Goal: Task Accomplishment & Management: Complete application form

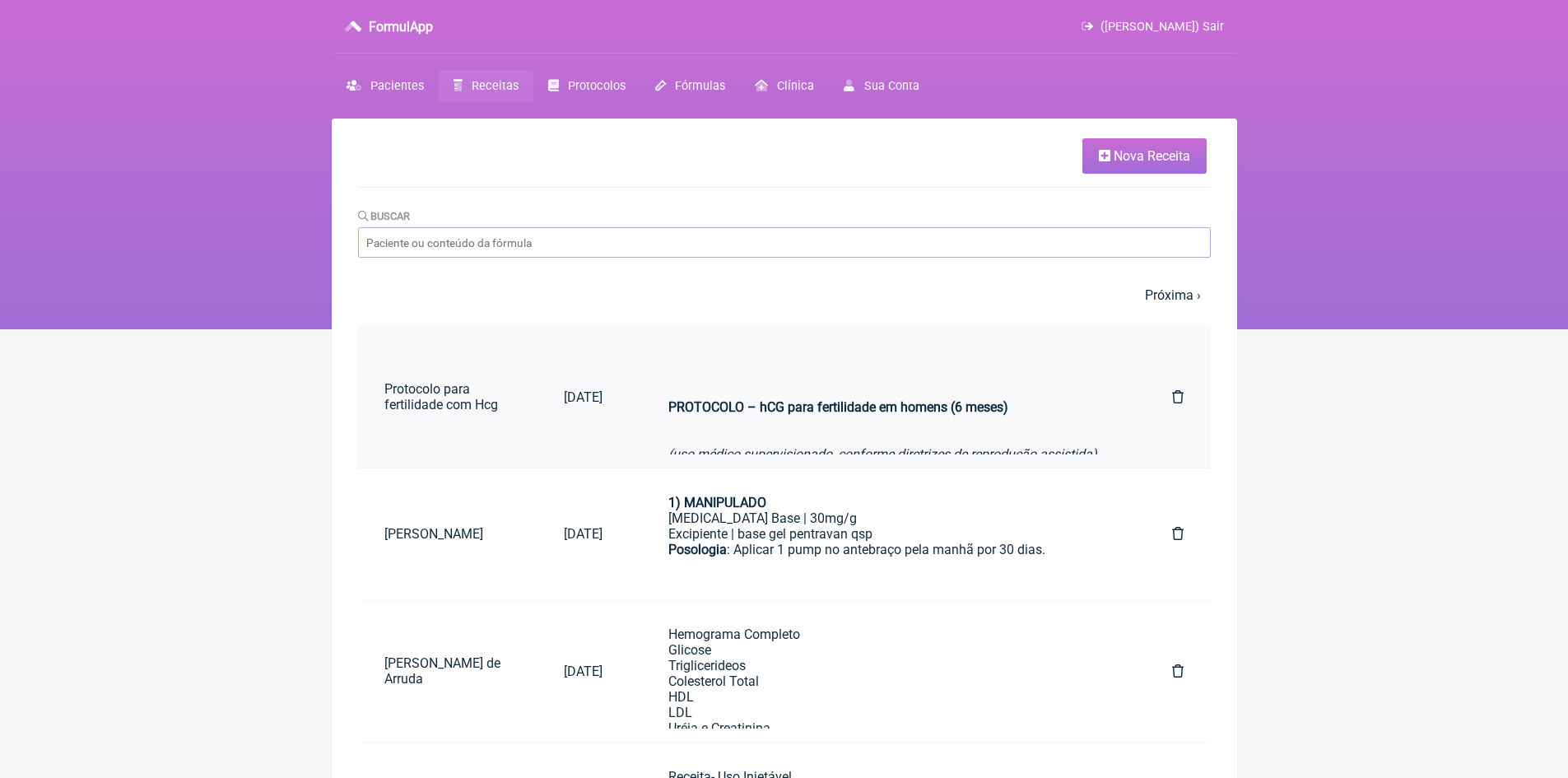
click at [473, 391] on link "Protocolo para fertilidade com Hcg" at bounding box center [448, 396] width 180 height 58
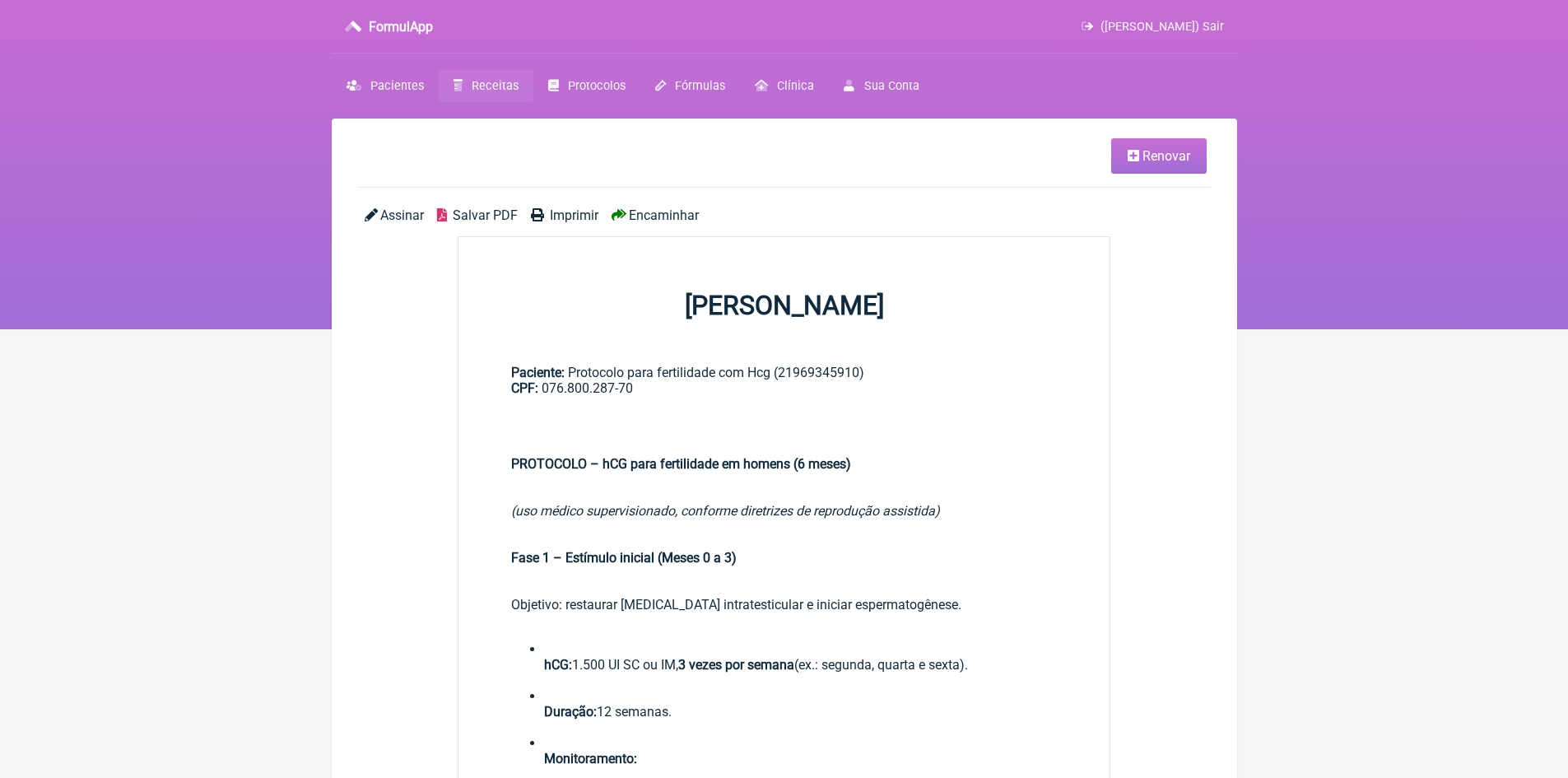
click at [1180, 161] on span "Renovar" at bounding box center [1166, 156] width 48 height 16
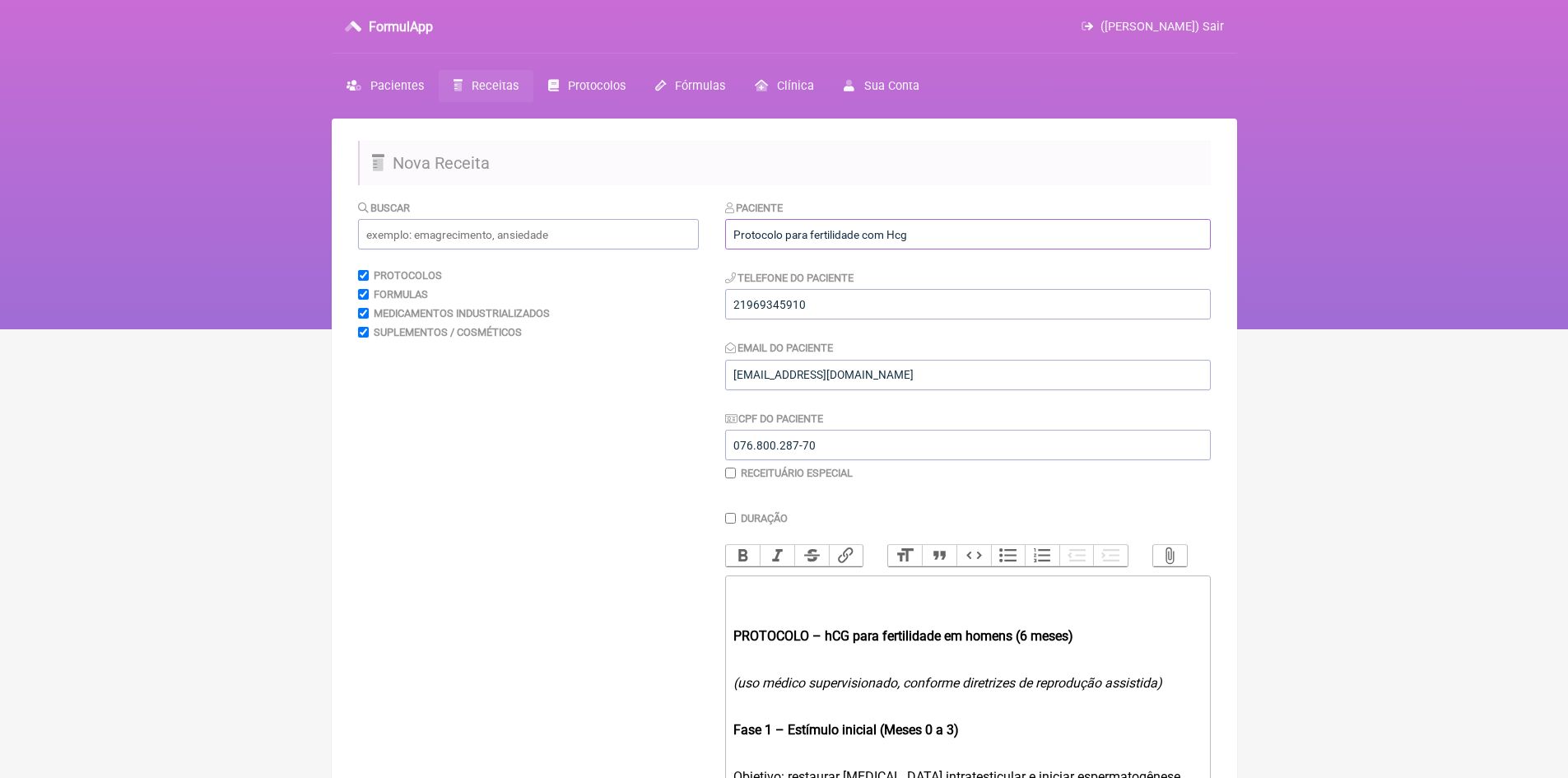
click at [921, 235] on input "Protocolo para fertilidade com Hcg" at bounding box center [968, 234] width 486 height 30
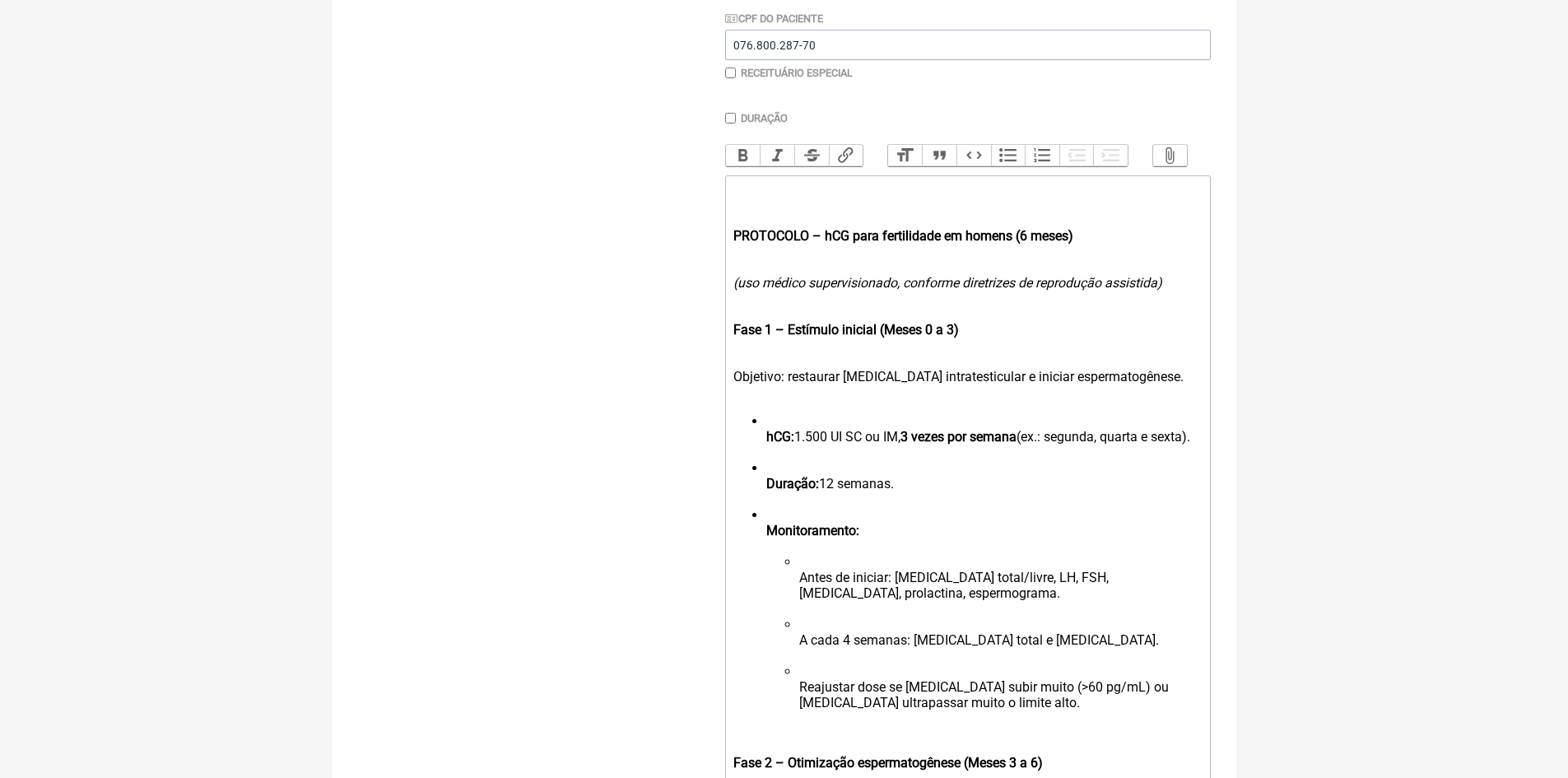
scroll to position [411, 0]
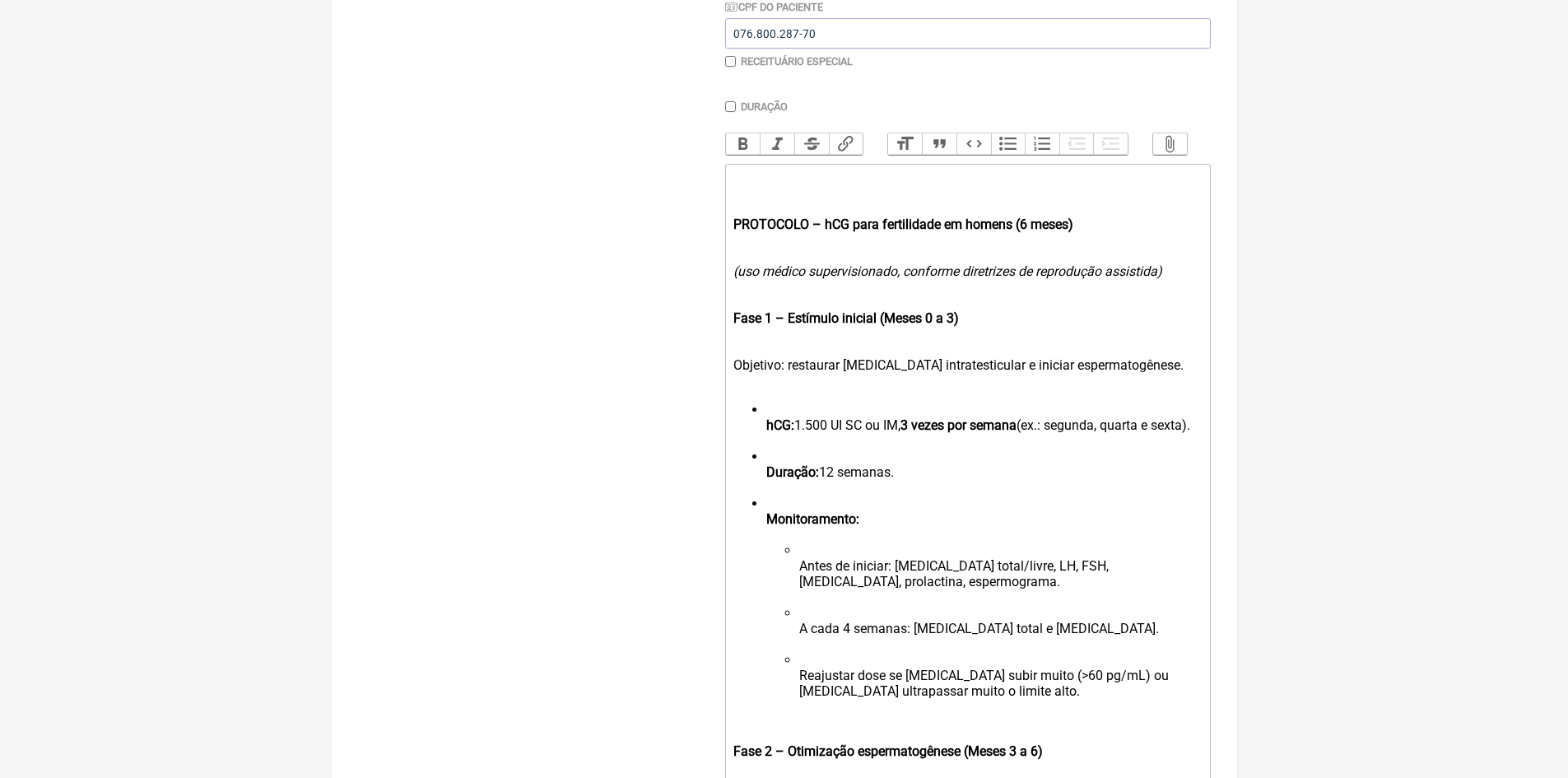
type input "Protocolo para wegovy e testosterona"
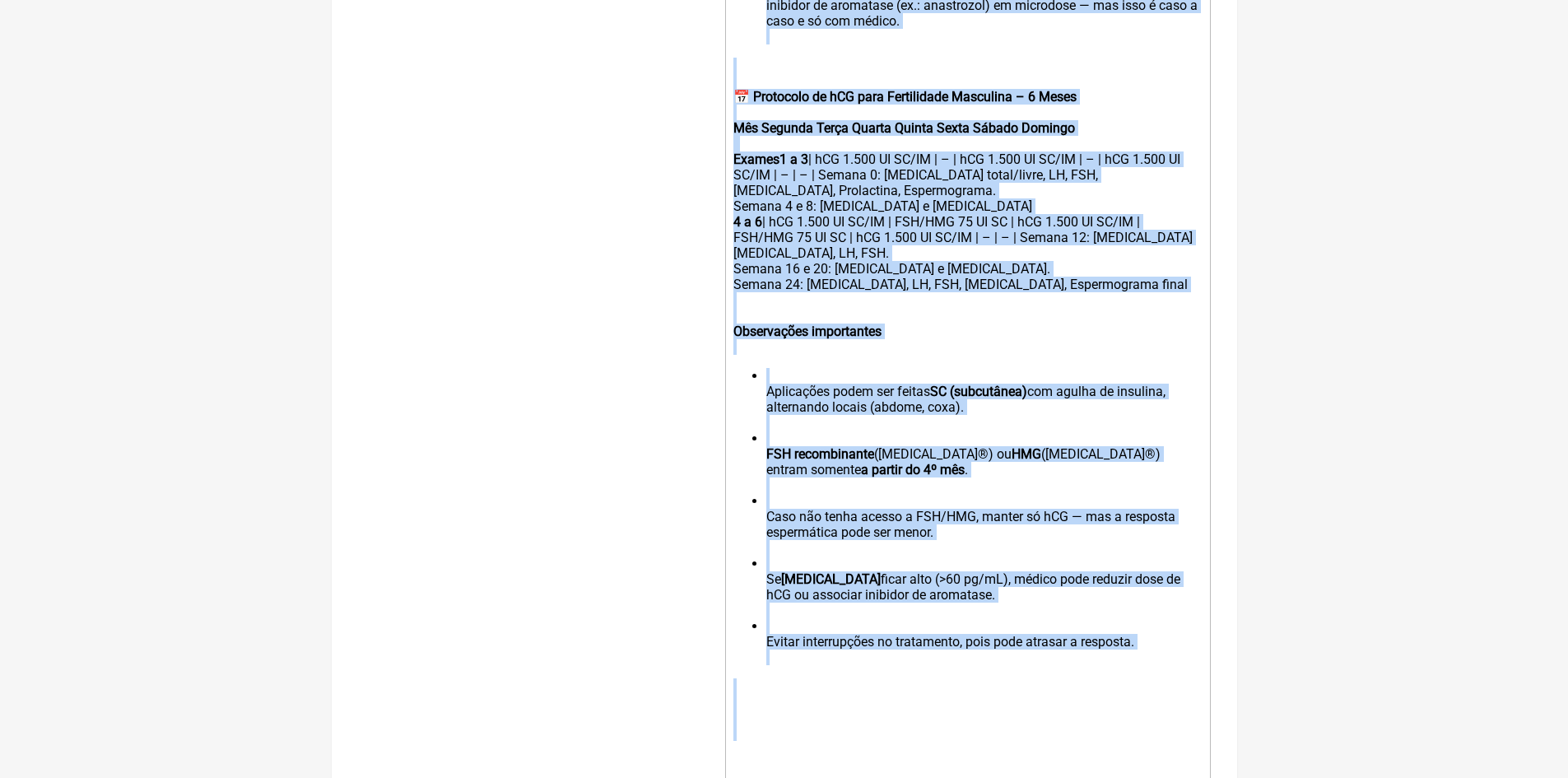
scroll to position [1975, 0]
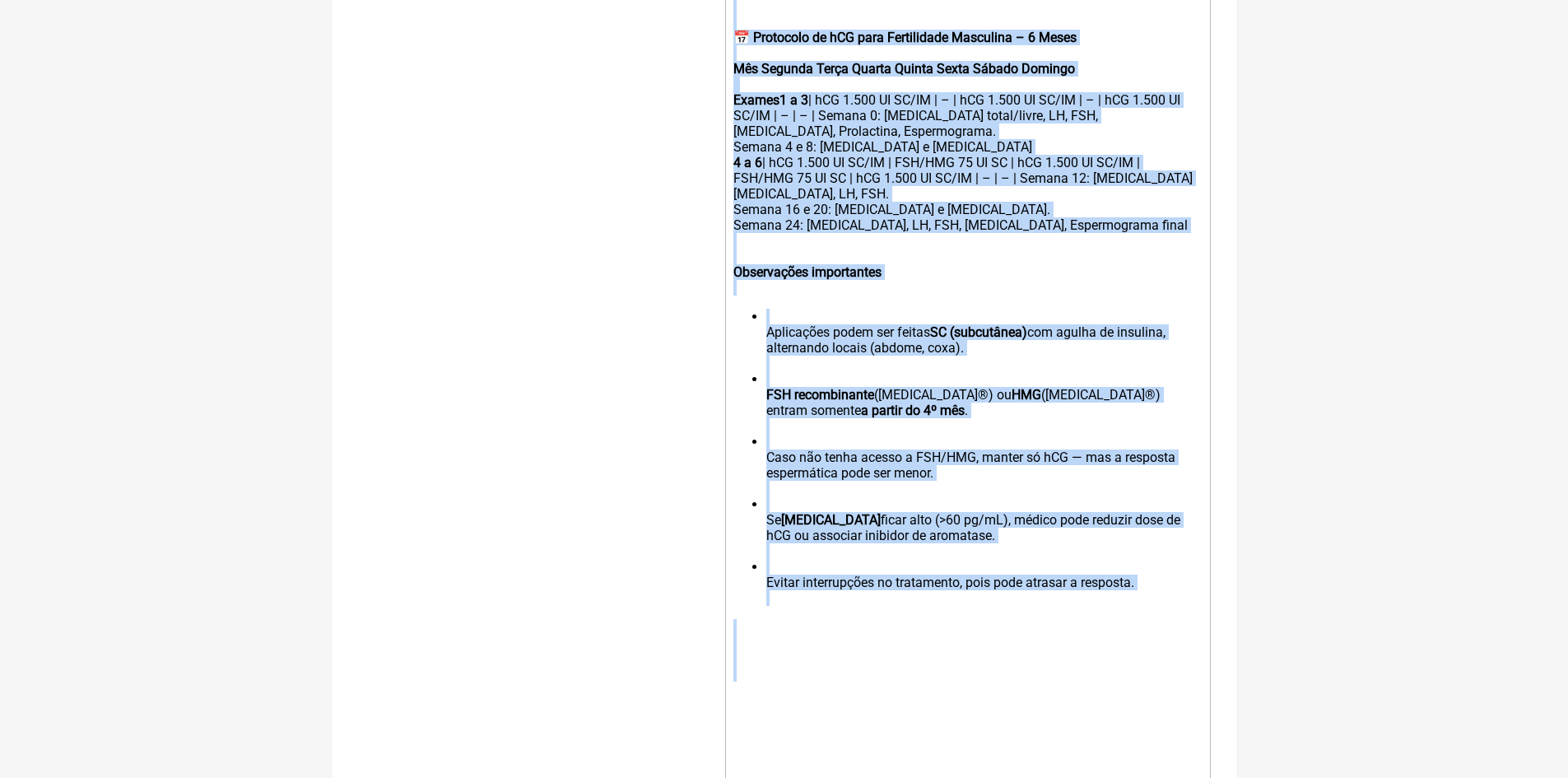
drag, startPoint x: 727, startPoint y: 231, endPoint x: 1054, endPoint y: 707, distance: 577.5
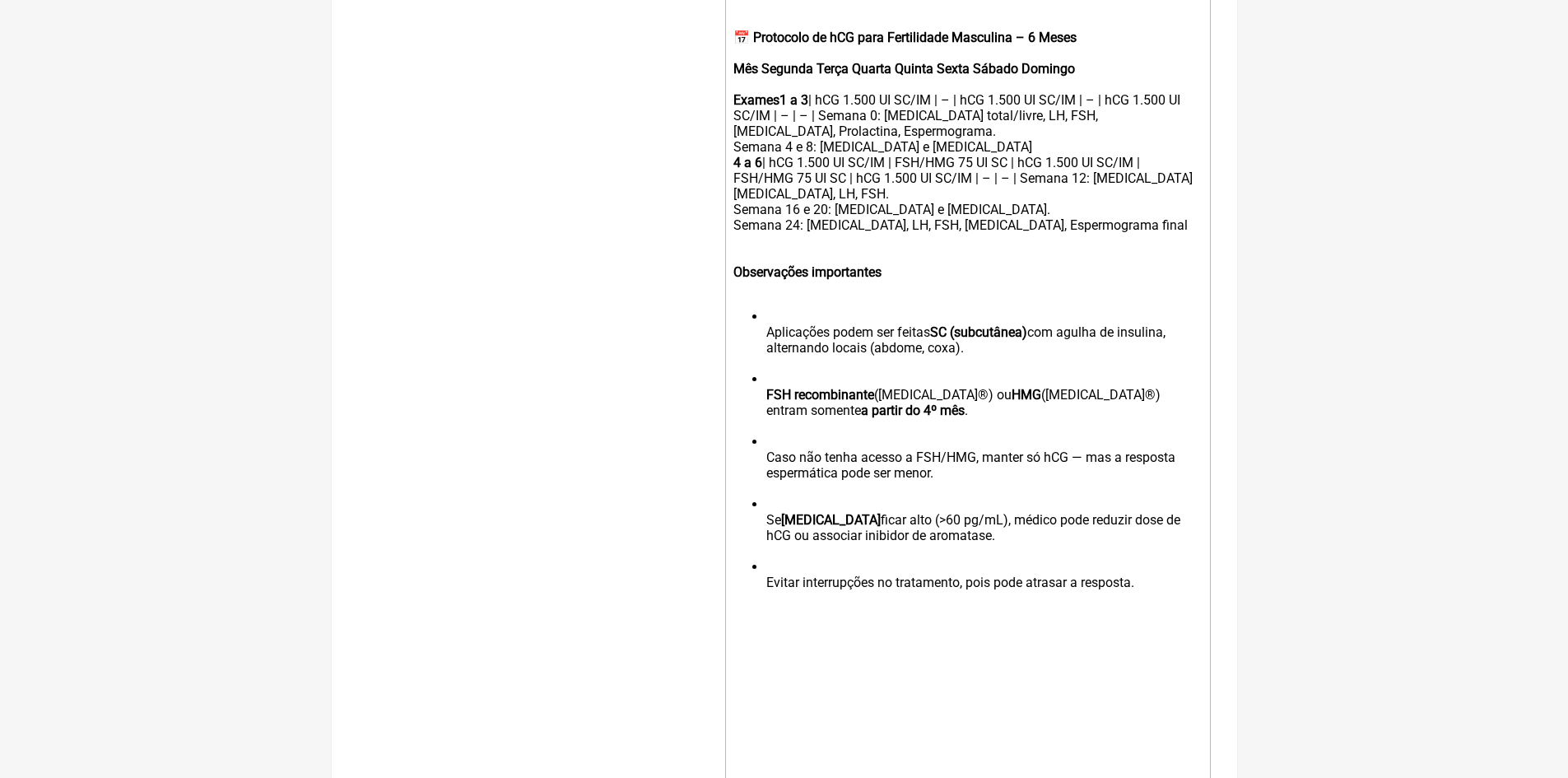
scroll to position [203, 0]
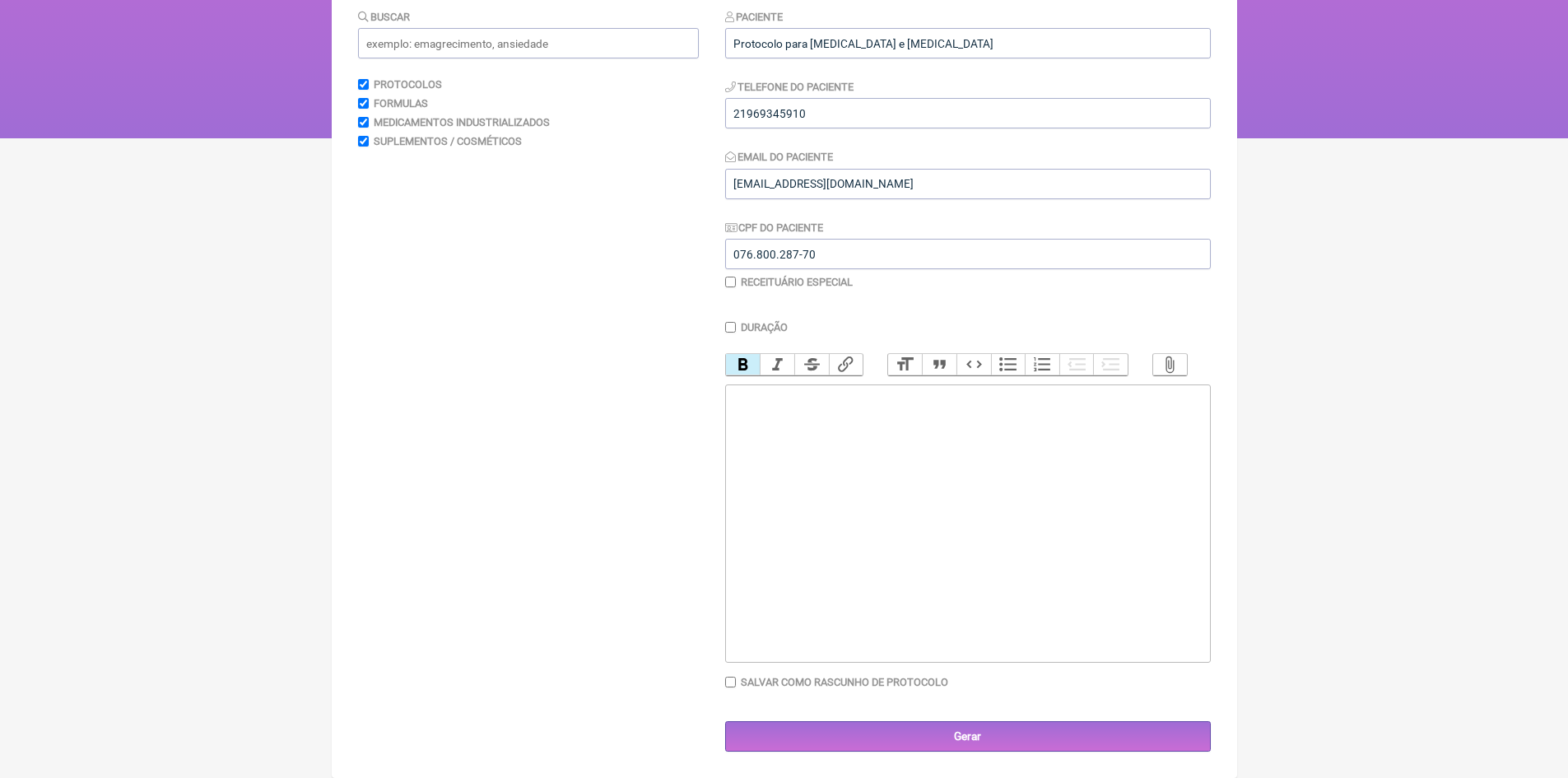
click at [751, 416] on div at bounding box center [966, 405] width 467 height 31
paste trix-editor "strong><br>&nbsp;Wegovy (Semaglutida)<br></strong><br></div><ul><li><strong><br…"
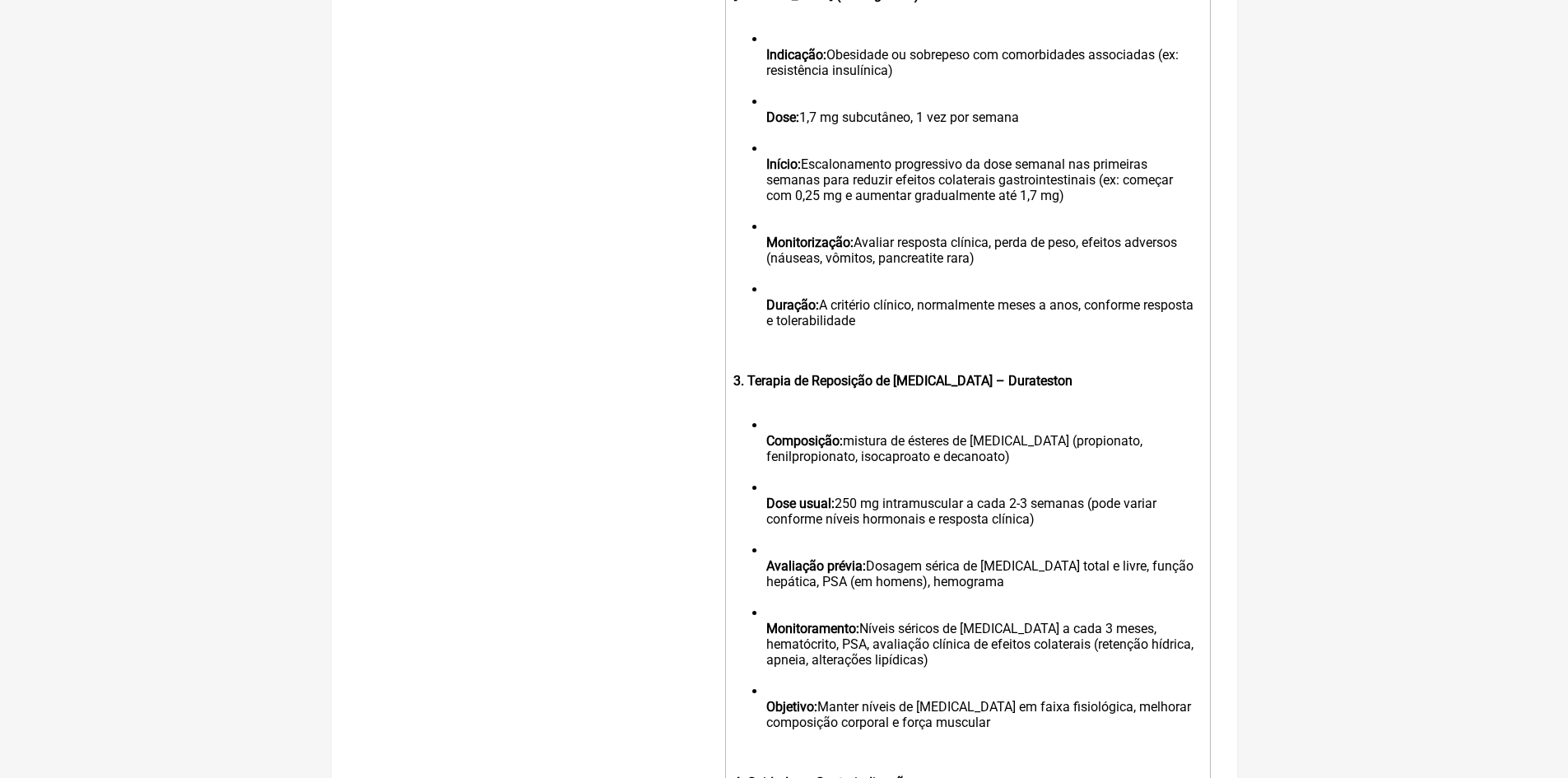
scroll to position [476, 0]
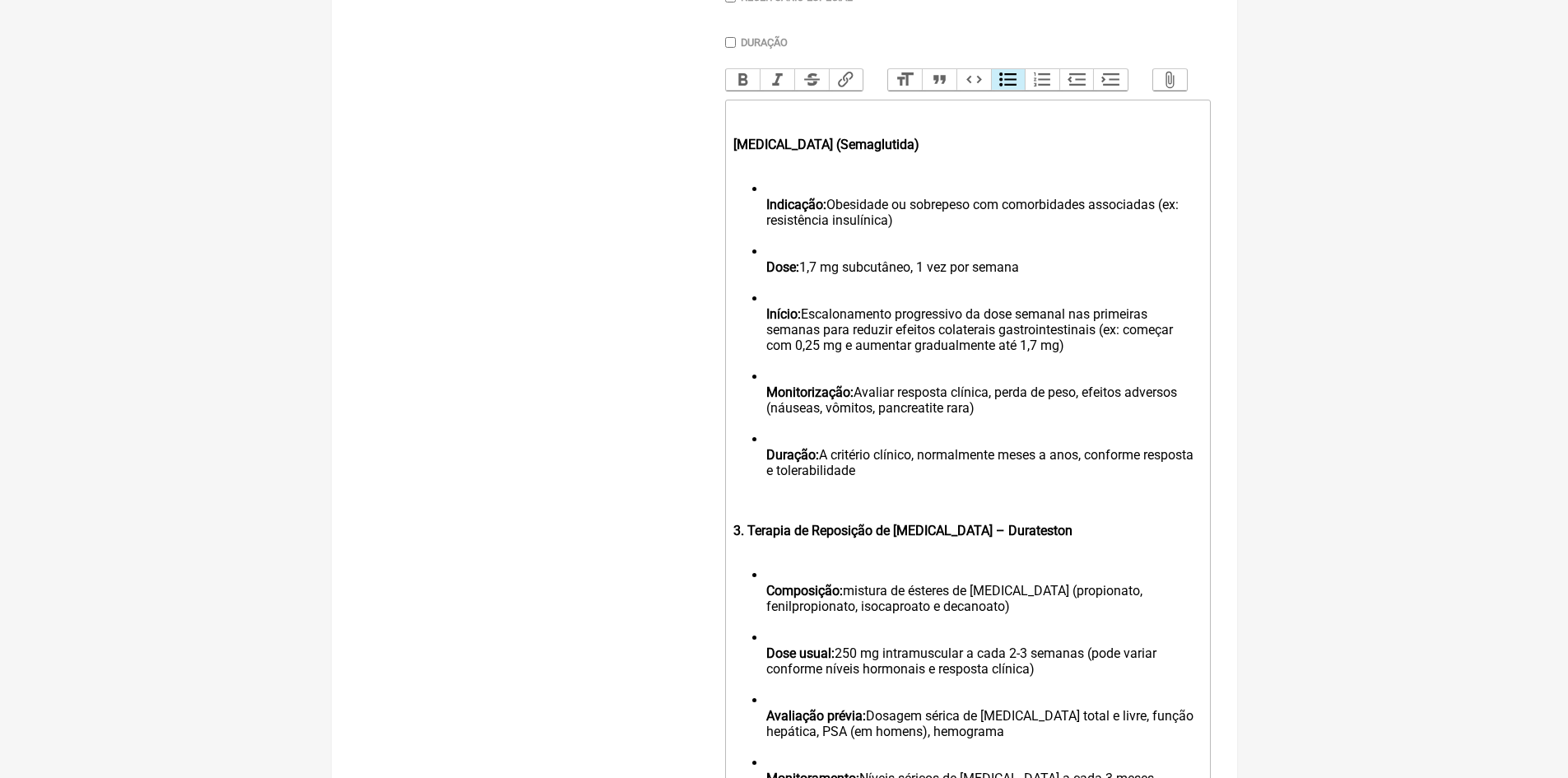
click at [764, 215] on ul "Indicação: Obesidade ou sobrepeso com comorbidades associadas (ex: resistência …" at bounding box center [966, 337] width 467 height 313
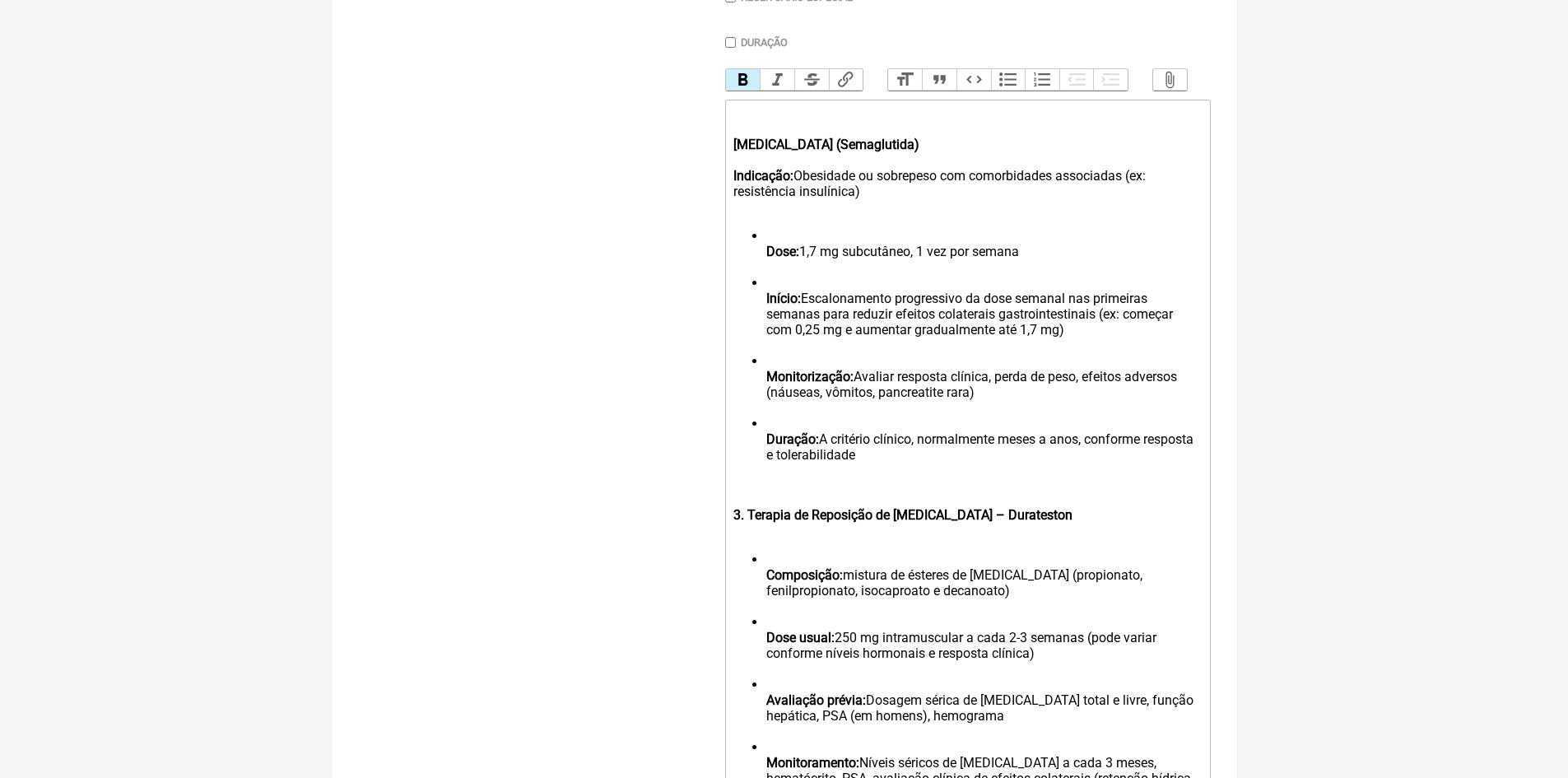
click at [763, 267] on ul "Dose: 1,7 mg subcutâneo, 1 vez por semana Início: Escalonamento progressivo da …" at bounding box center [966, 353] width 467 height 250
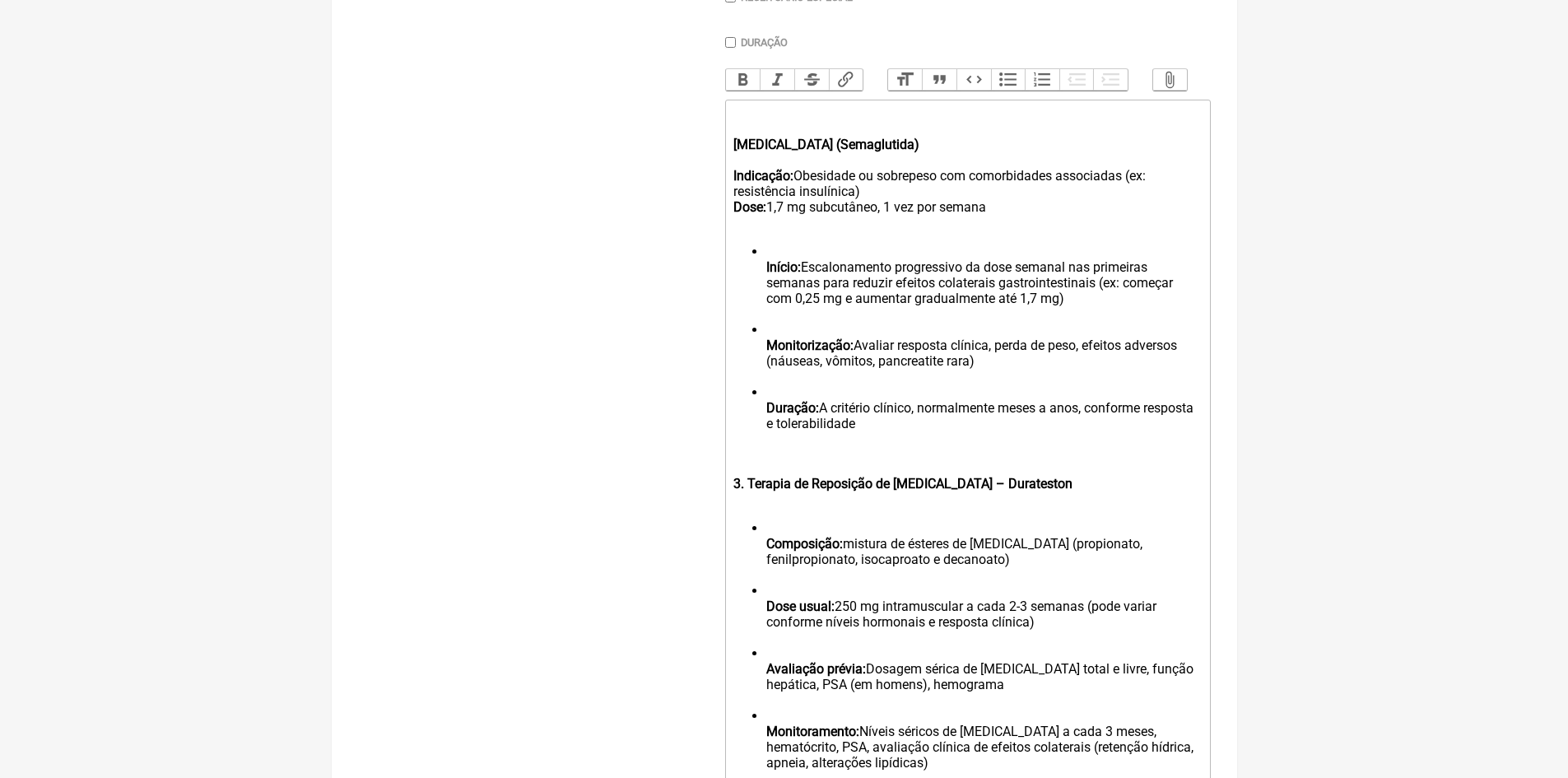
click at [768, 275] on strong "Início:" at bounding box center [784, 268] width 35 height 16
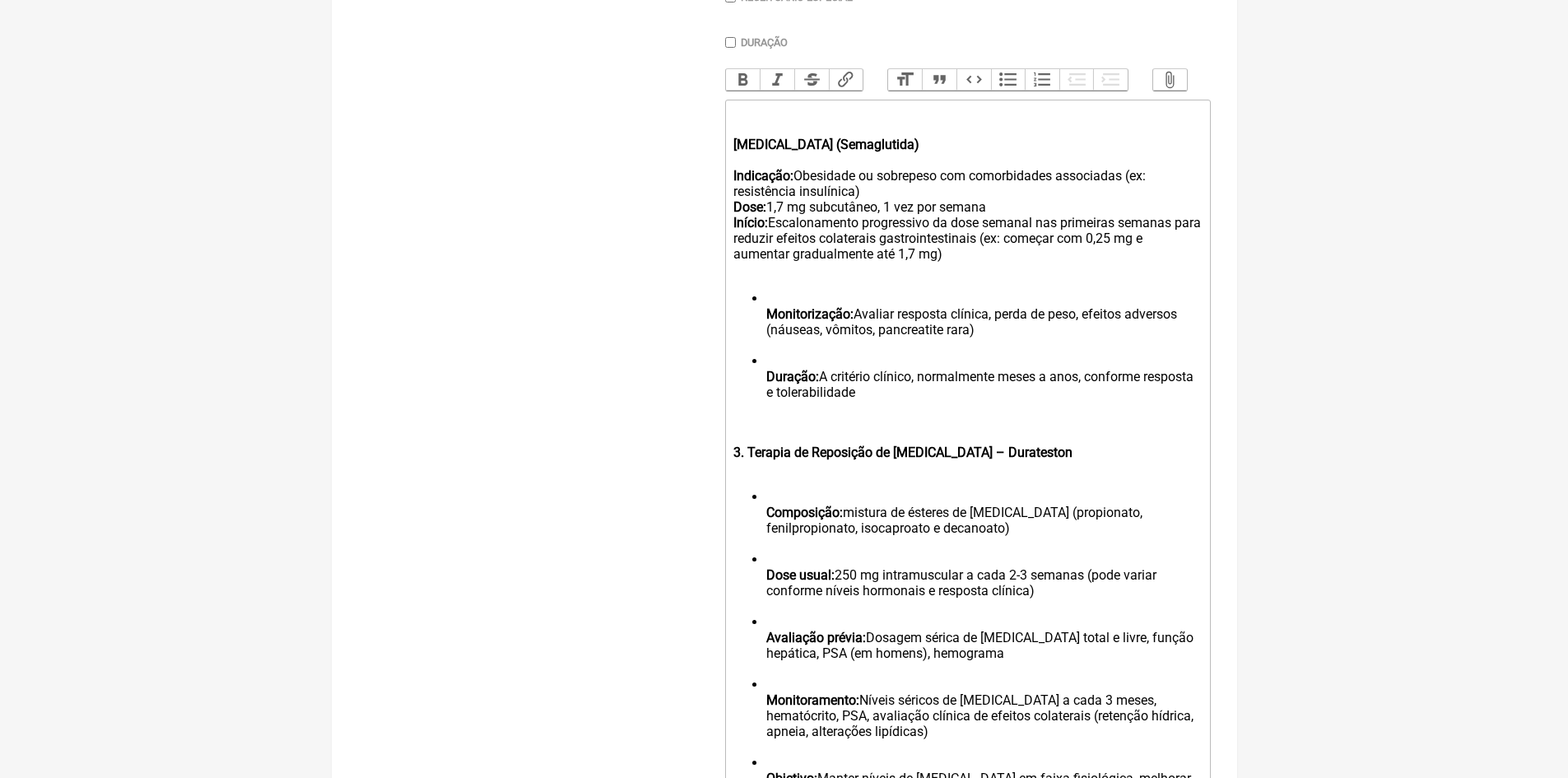
click at [767, 322] on strong "Monitorização:" at bounding box center [810, 314] width 87 height 16
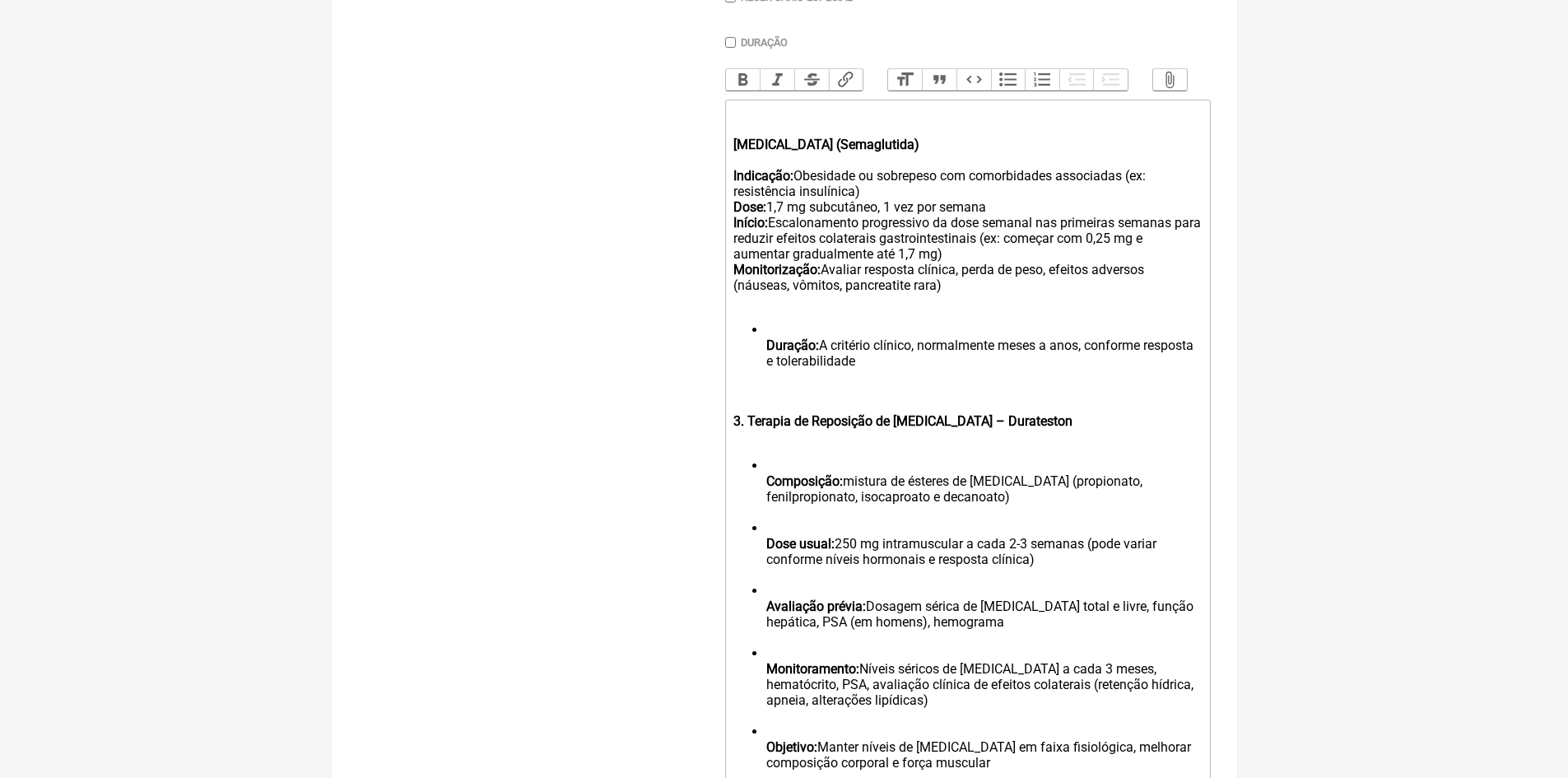
click at [999, 214] on div "Wegovy (Semaglutida) Indicação: Obesidade ou sobrepeso com comorbidades associa…" at bounding box center [966, 206] width 467 height 203
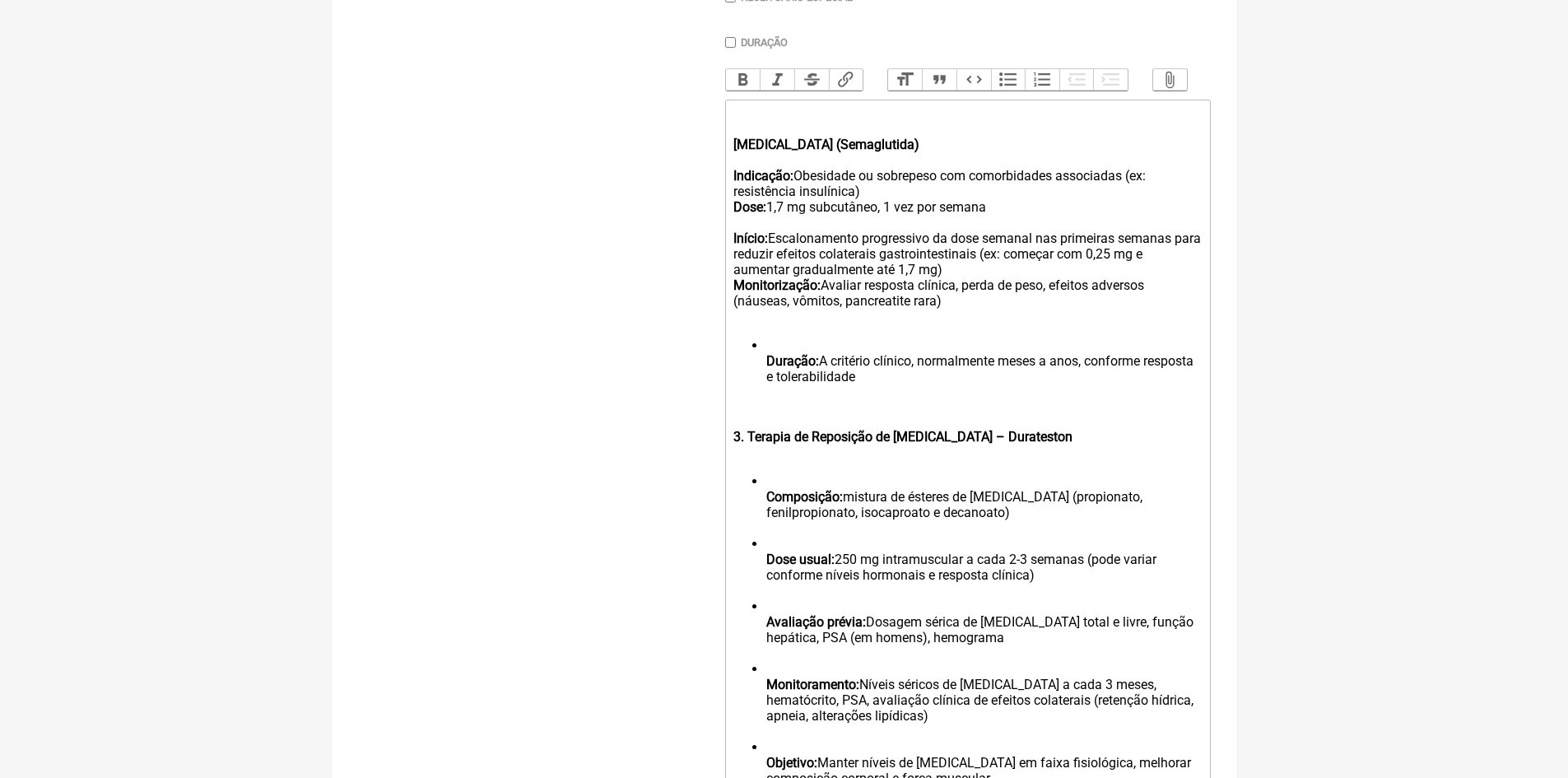
click at [952, 281] on div "Wegovy (Semaglutida) Indicação: Obesidade ou sobrepeso com comorbidades associa…" at bounding box center [966, 214] width 467 height 219
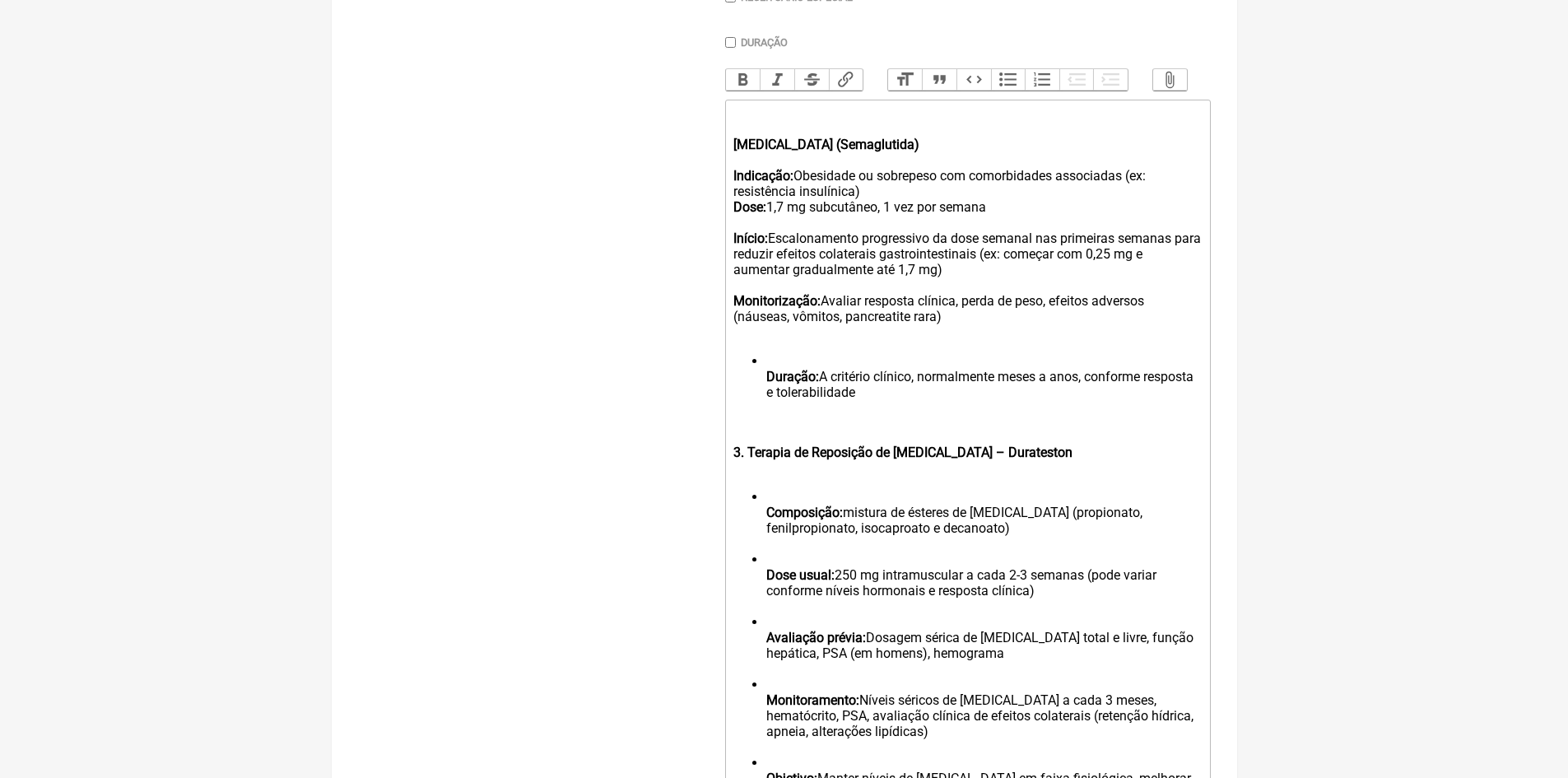
click at [765, 387] on ul "Duração: A critério clínico, normalmente meses a anos, conforme resposta e tole…" at bounding box center [966, 384] width 467 height 63
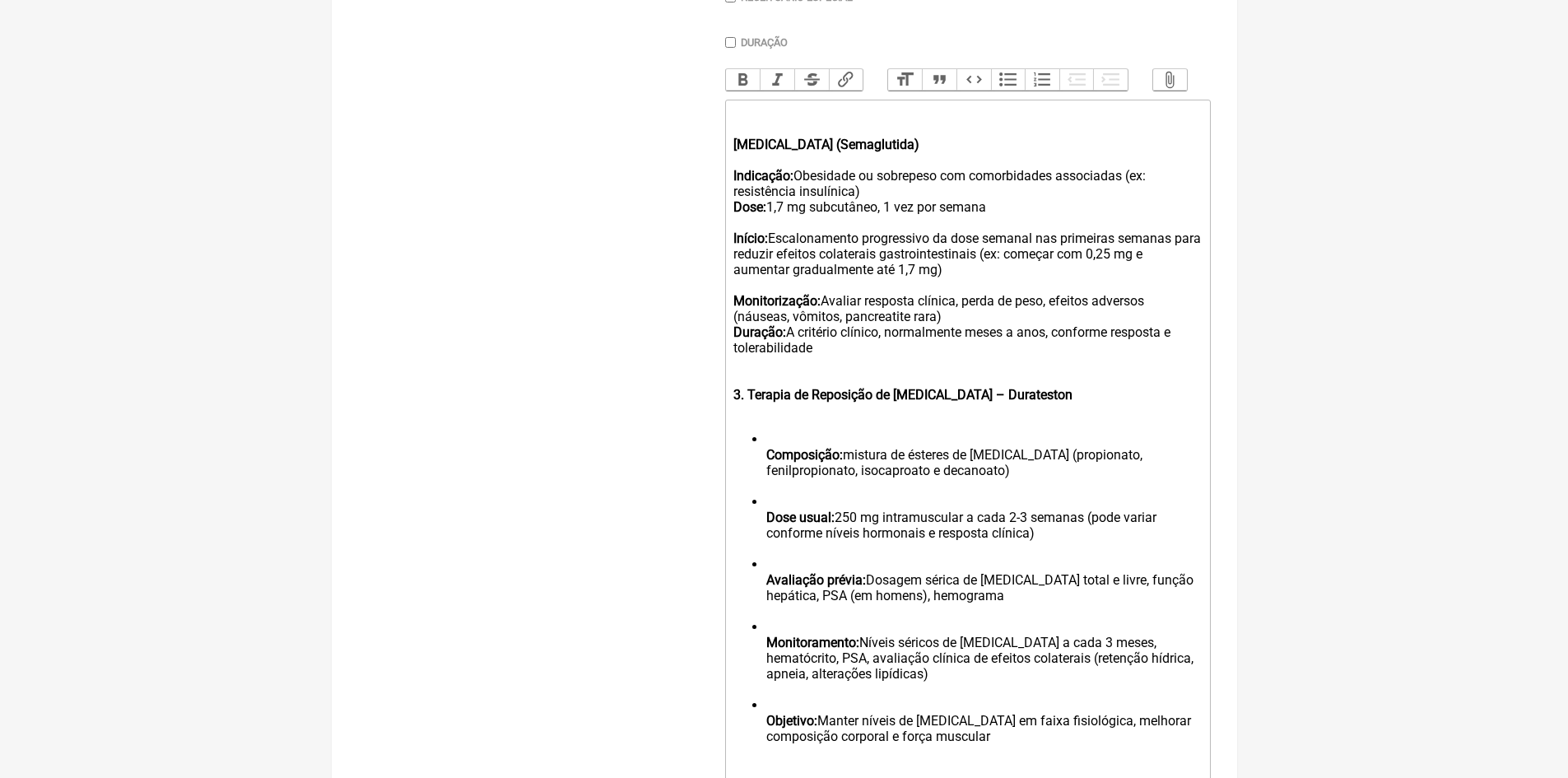
click at [949, 330] on div "Wegovy (Semaglutida) Indicação: Obesidade ou sobrepeso com comorbidades associa…" at bounding box center [966, 238] width 467 height 266
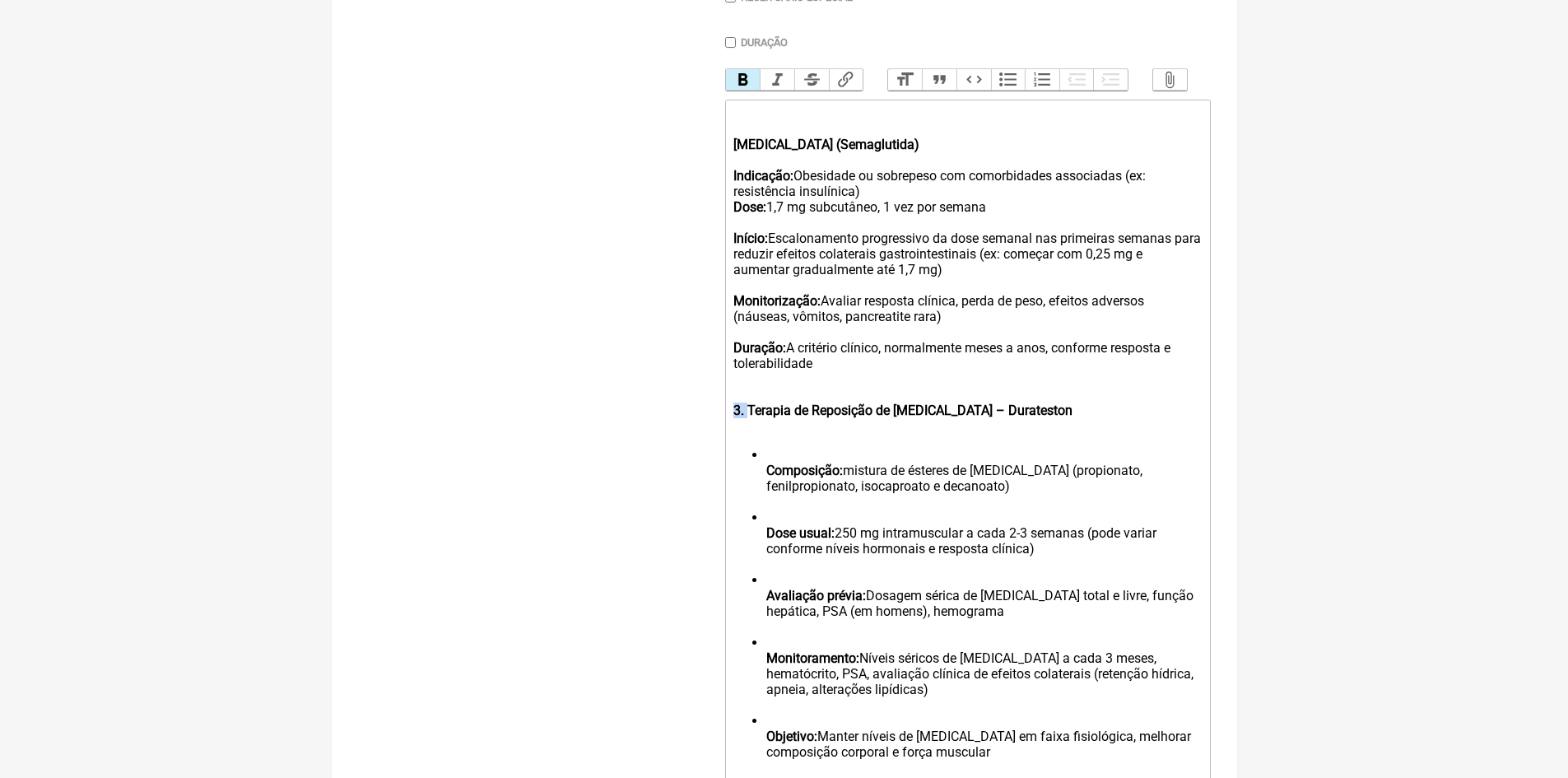
drag, startPoint x: 747, startPoint y: 423, endPoint x: 729, endPoint y: 421, distance: 18.1
click at [729, 421] on trix-editor "Wegovy (Semaglutida) Indicação: Obesidade ou sobrepeso com comorbidades associa…" at bounding box center [968, 726] width 486 height 1253
click at [763, 481] on ul "Composição: mistura de ésteres de testosterona (propionato, fenilpropionato, is…" at bounding box center [966, 611] width 467 height 329
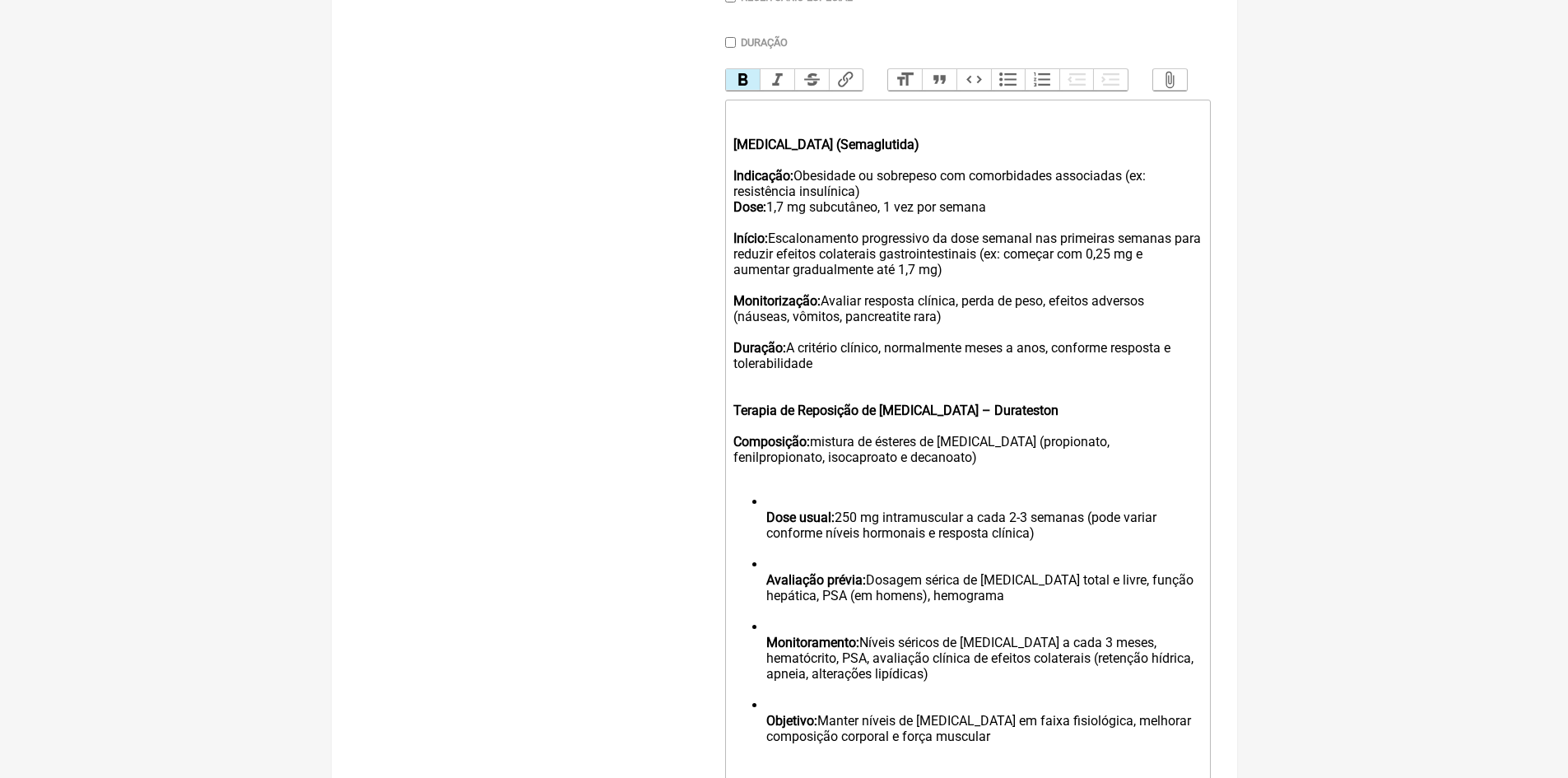
click at [766, 530] on ul "Dose usual: 250 mg intramuscular a cada 2-3 semanas (pode variar conforme nívei…" at bounding box center [966, 626] width 467 height 266
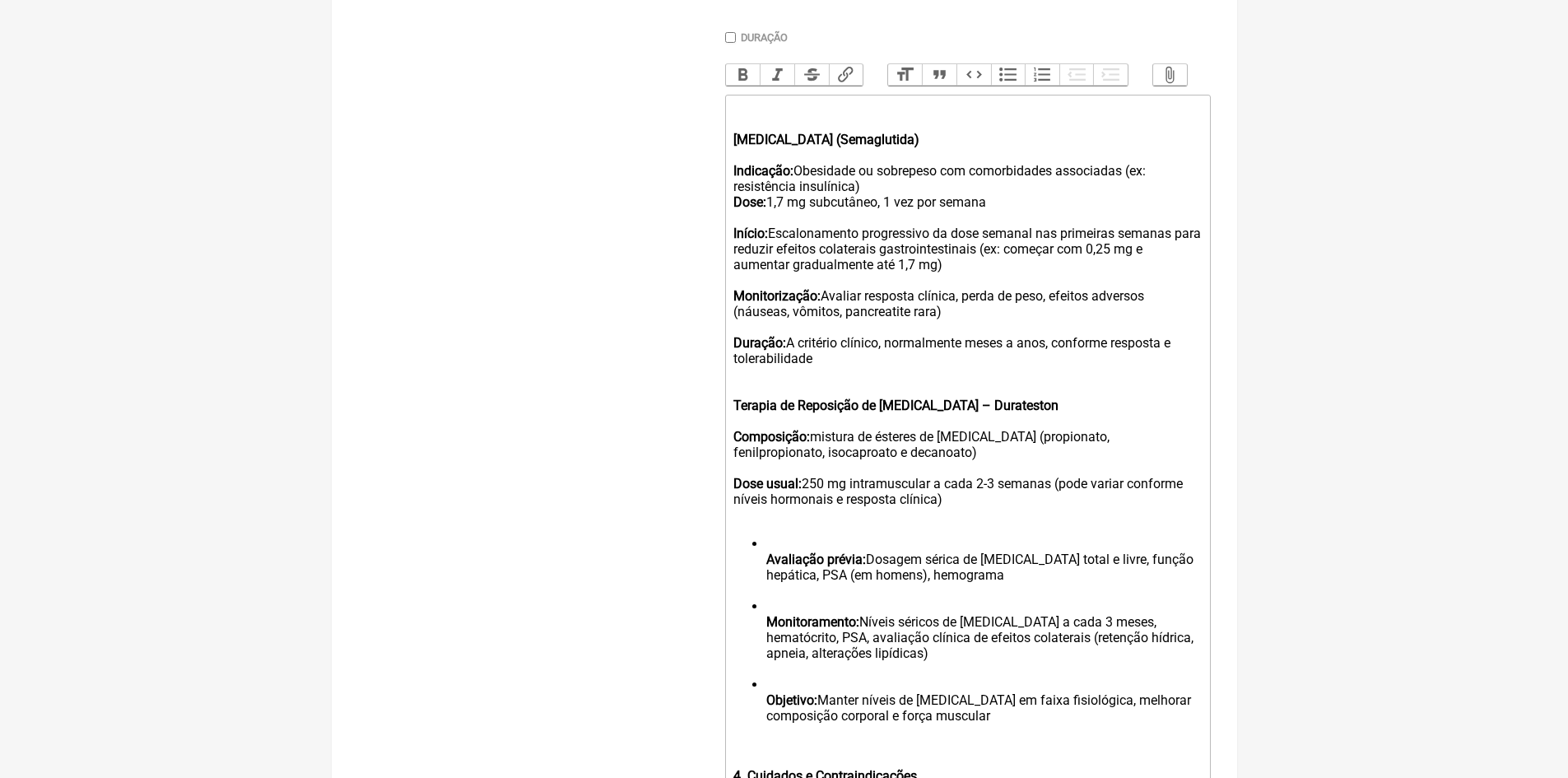
scroll to position [558, 0]
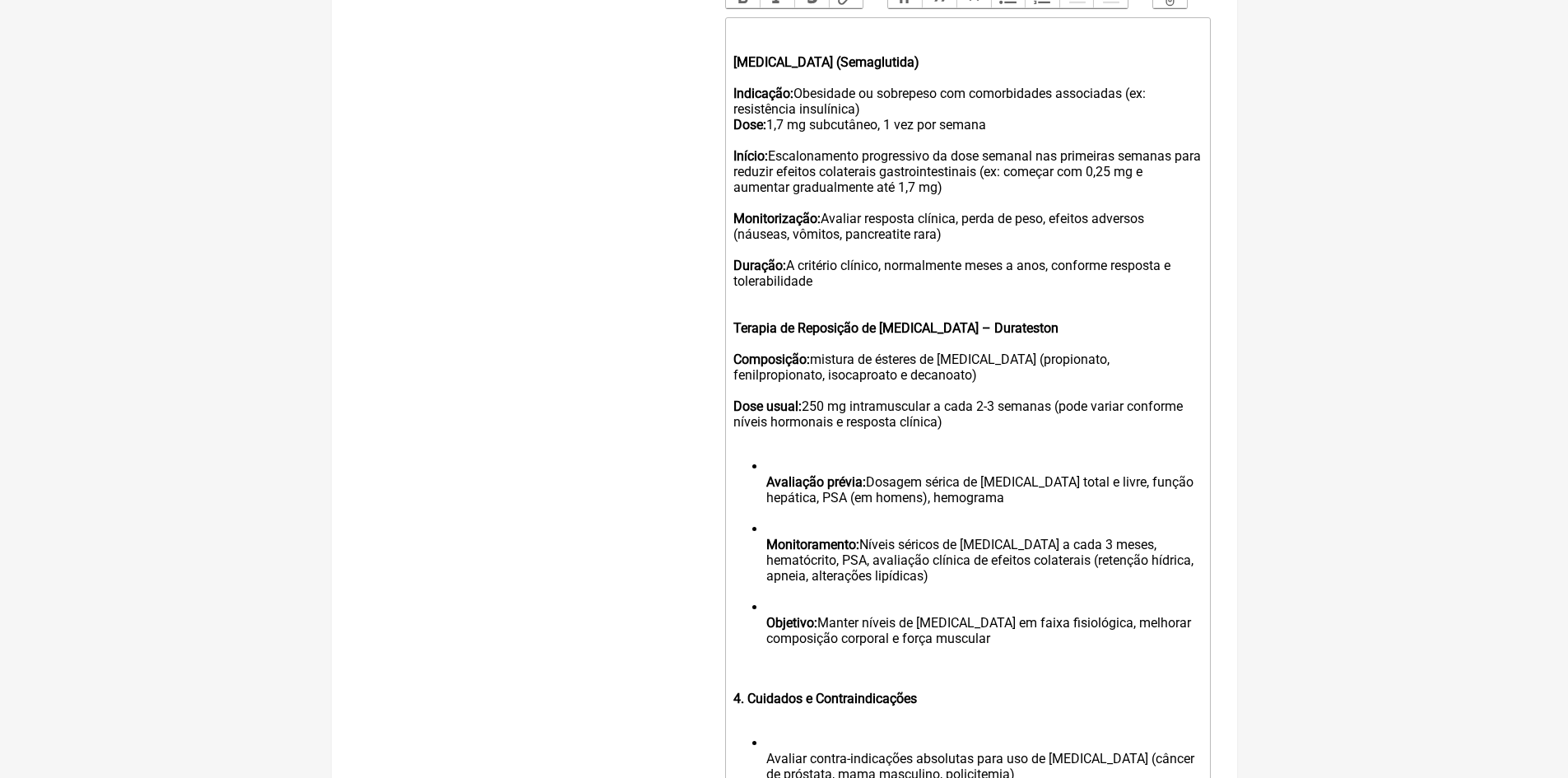
click at [768, 490] on strong "Avaliação prévia:" at bounding box center [816, 482] width 99 height 16
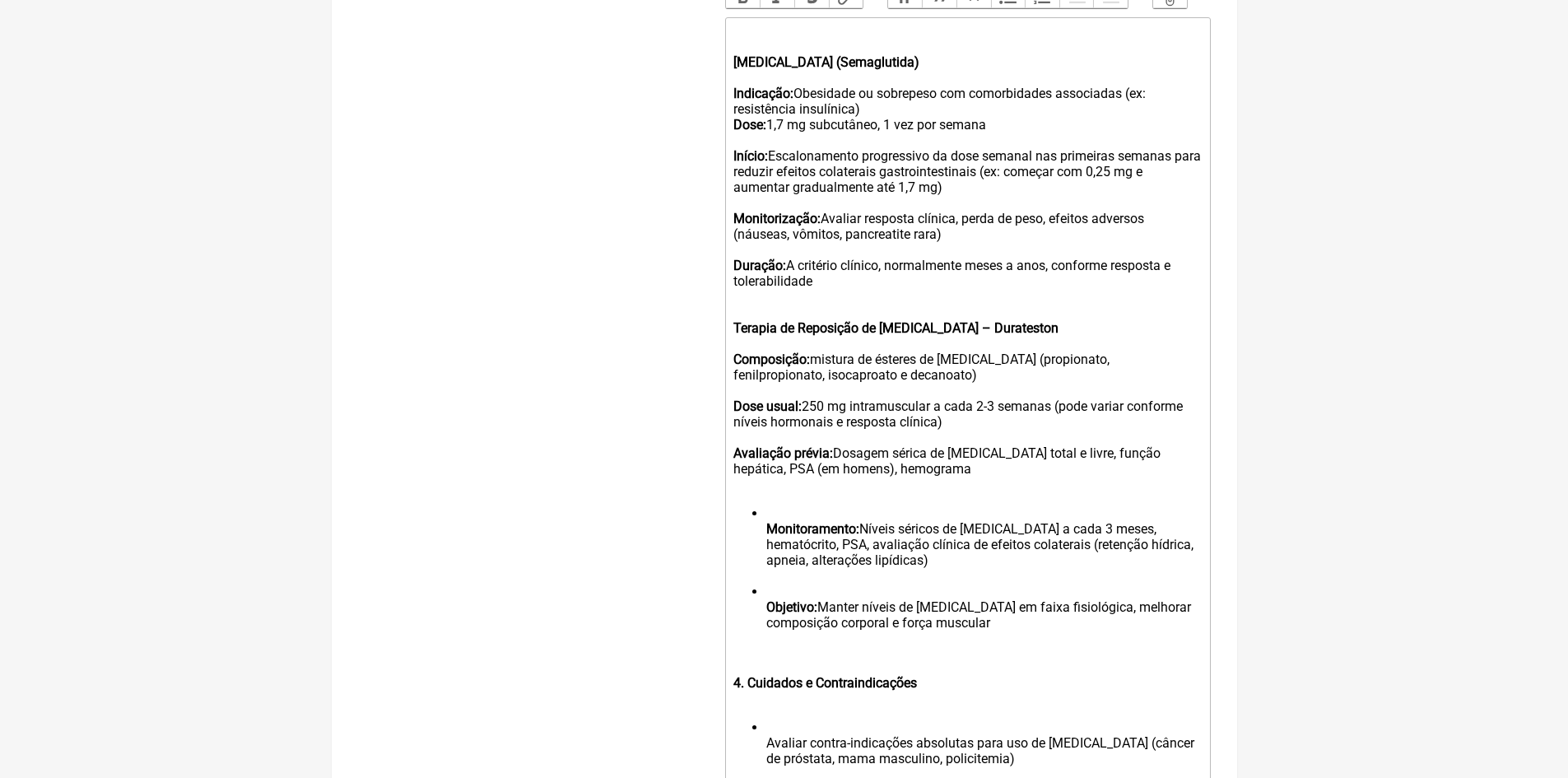
click at [766, 534] on ul "Monitoramento: Níveis séricos de testosterona a cada 3 meses, hematócrito, PSA,…" at bounding box center [966, 575] width 467 height 141
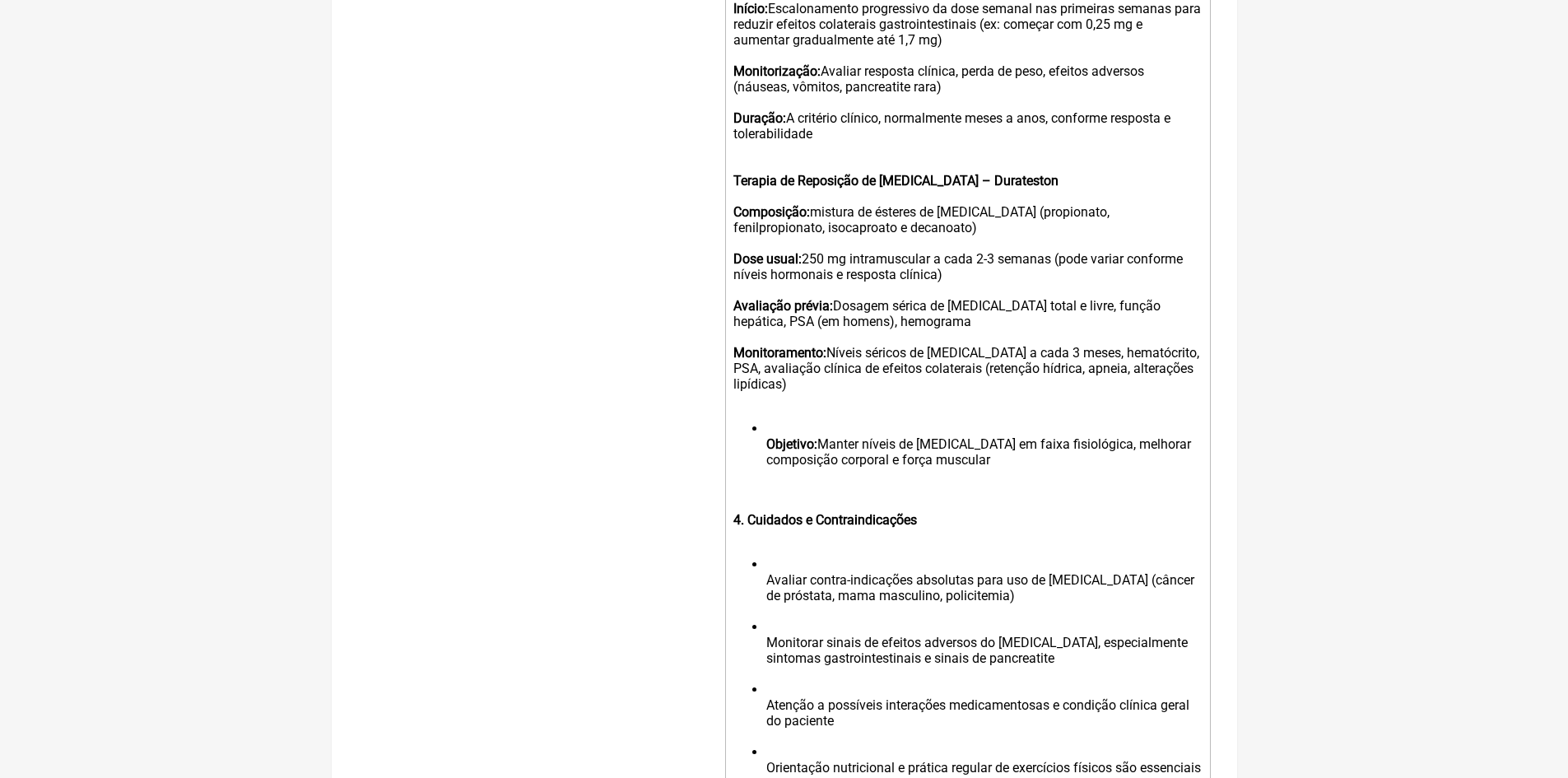
scroll to position [722, 0]
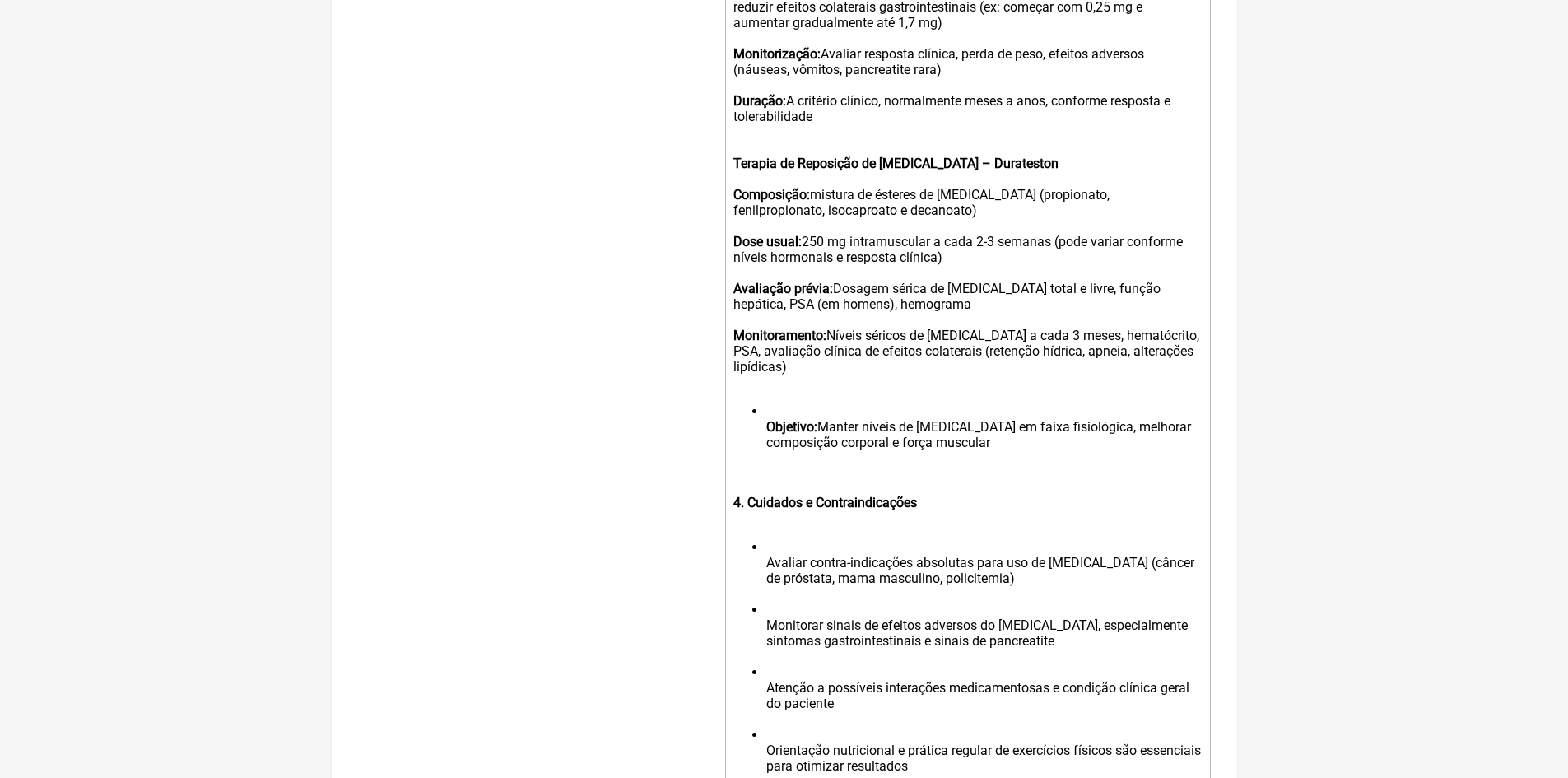
click at [767, 434] on strong "Objetivo:" at bounding box center [792, 427] width 51 height 16
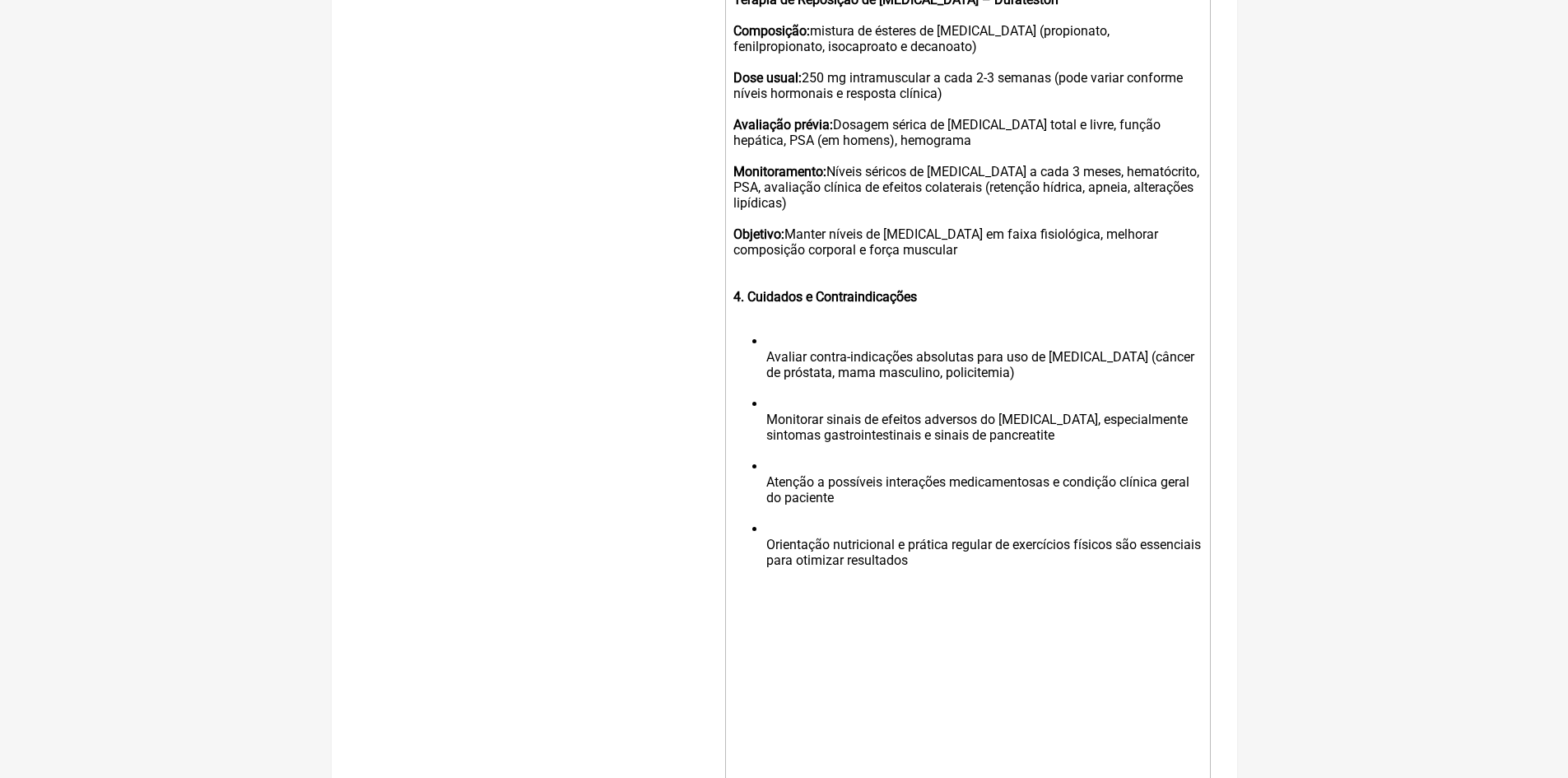
scroll to position [887, 0]
click at [768, 372] on li "Avaliar contra-indicações absolutas para uso de [MEDICAL_DATA] (câncer de próst…" at bounding box center [984, 363] width 434 height 63
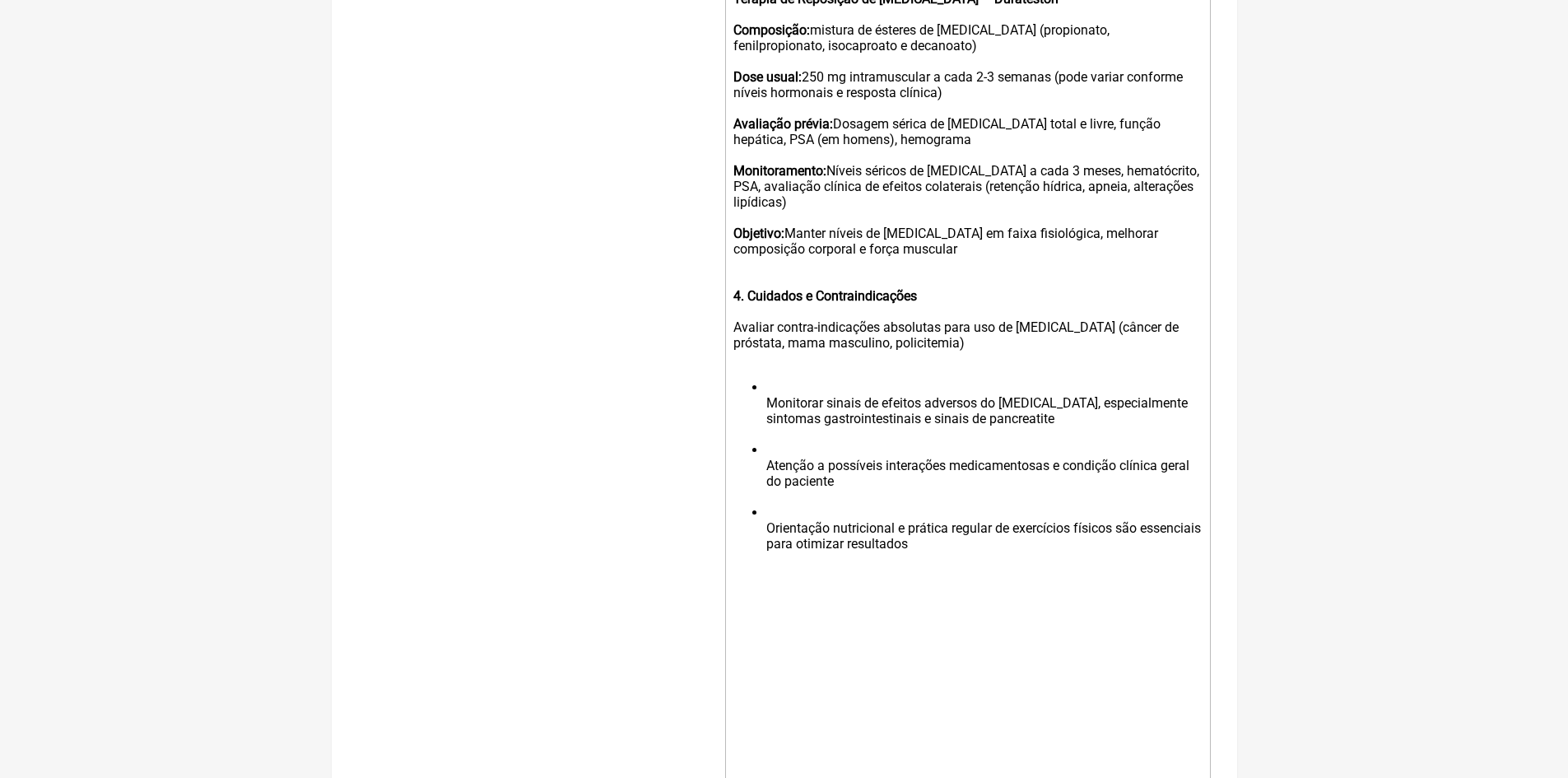
click at [765, 411] on ul "Monitorar sinais de efeitos adversos do Wegovy, especialmente sintomas gastroin…" at bounding box center [966, 473] width 467 height 188
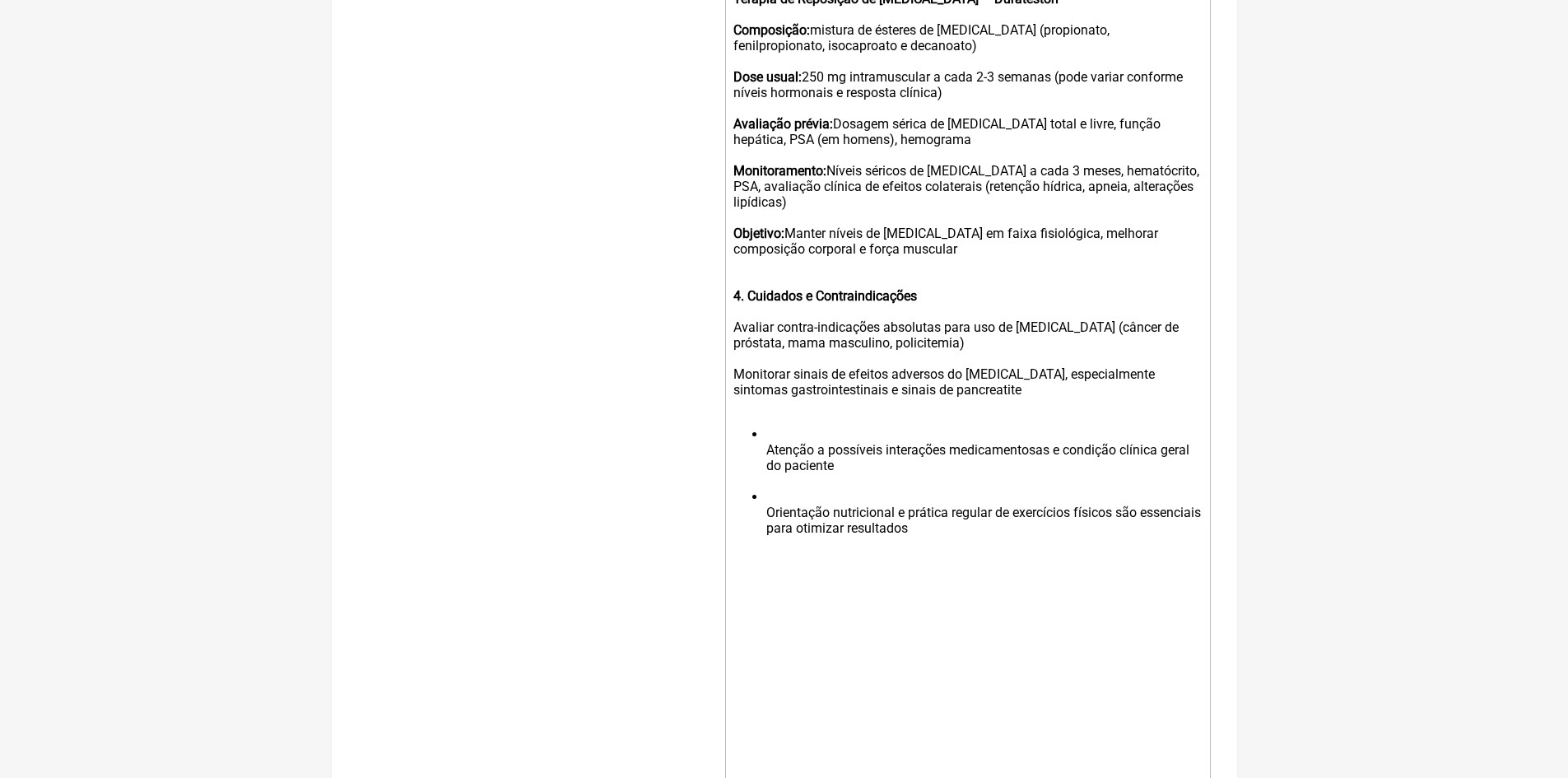
click at [766, 459] on ul "Atenção a possíveis interações medicamentosas e condição clínica geral do pacie…" at bounding box center [966, 488] width 467 height 125
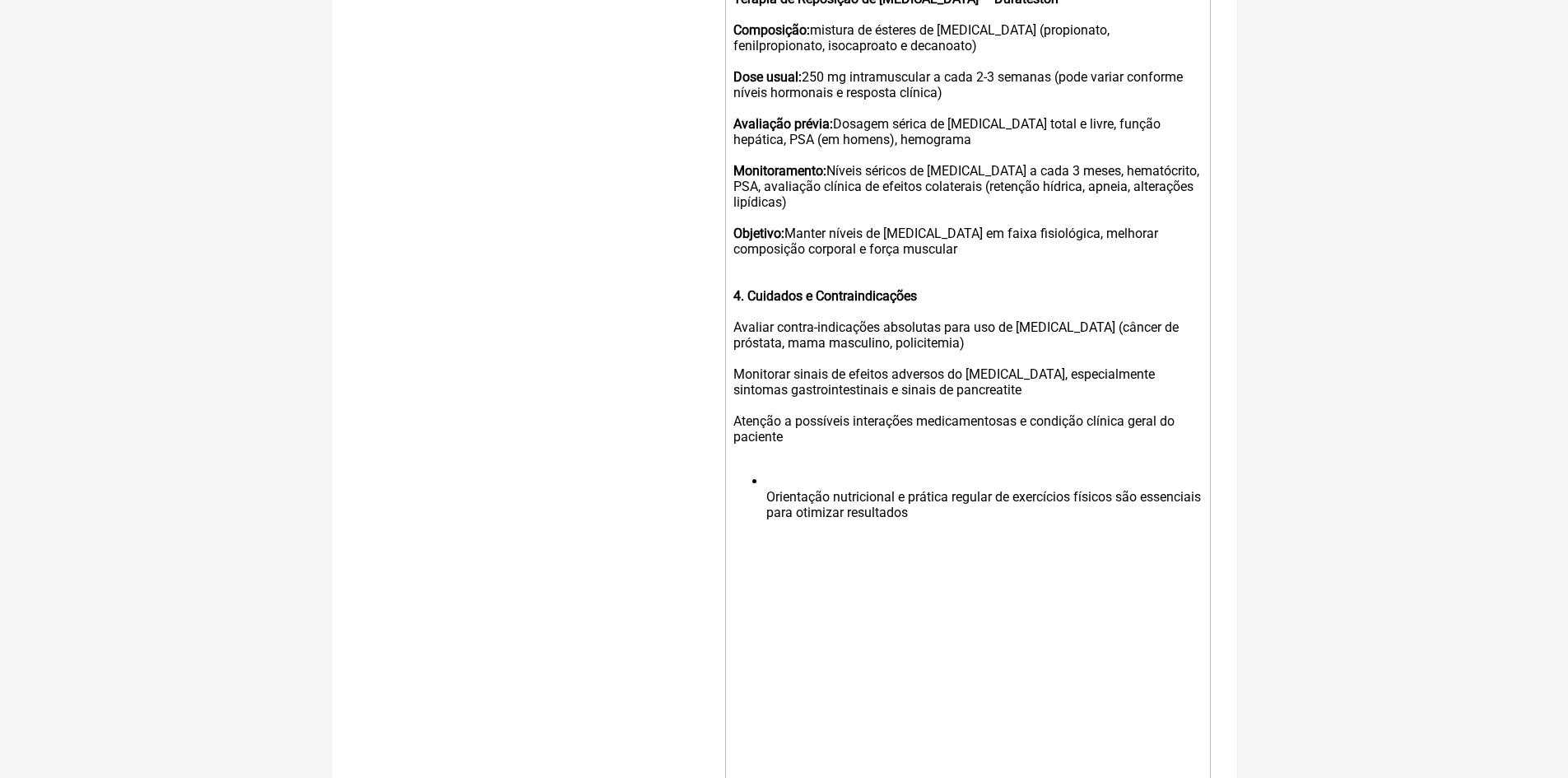
click at [768, 504] on li "Orientação nutricional e prática regular de exercícios físicos são essenciais p…" at bounding box center [984, 504] width 434 height 63
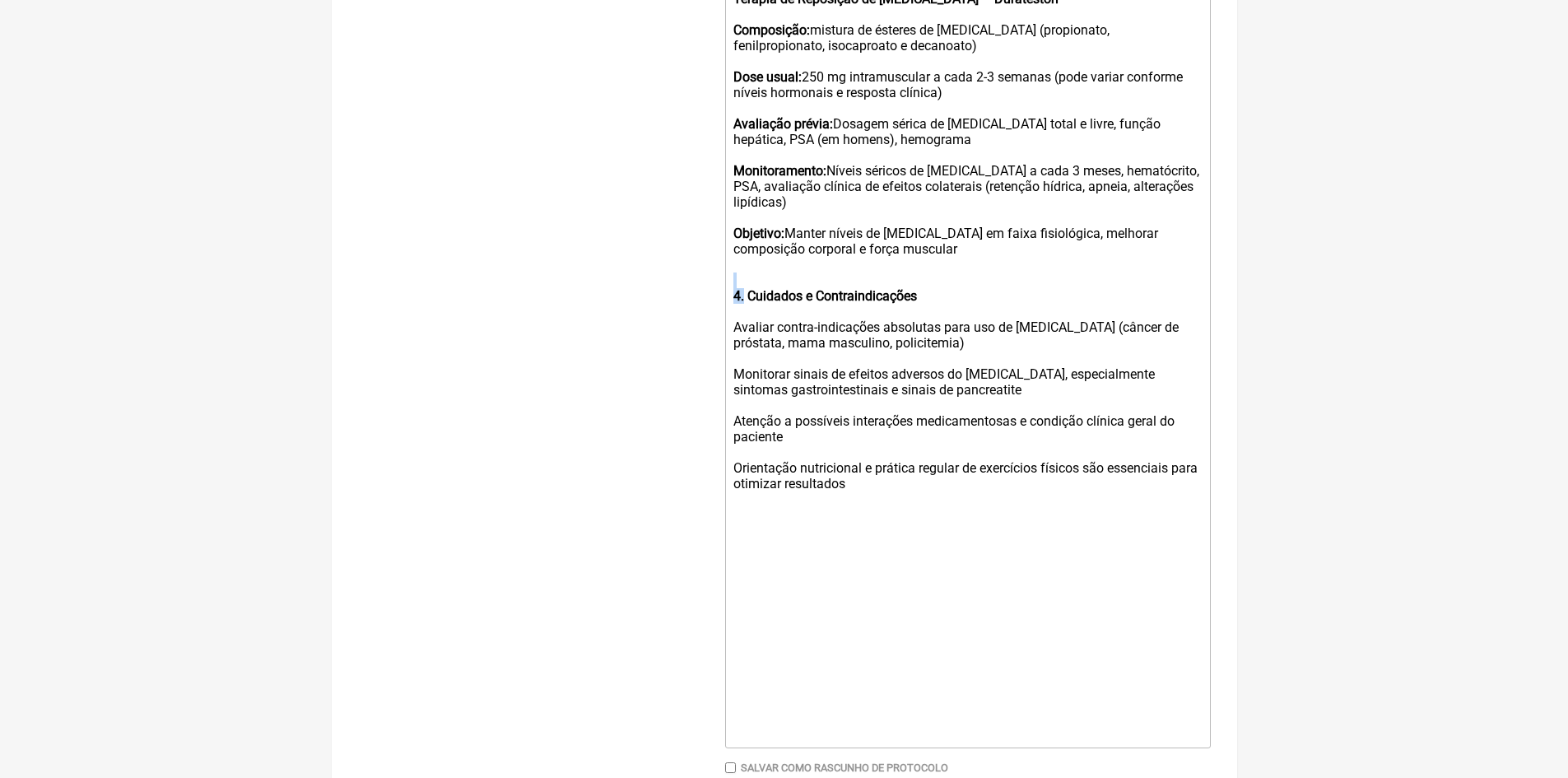
drag, startPoint x: 745, startPoint y: 304, endPoint x: 711, endPoint y: 299, distance: 34.4
click at [711, 299] on form "Buscar Protocolos Formulas Medicamentos Industrializados Suplementos / Cosmétic…" at bounding box center [784, 74] width 853 height 1525
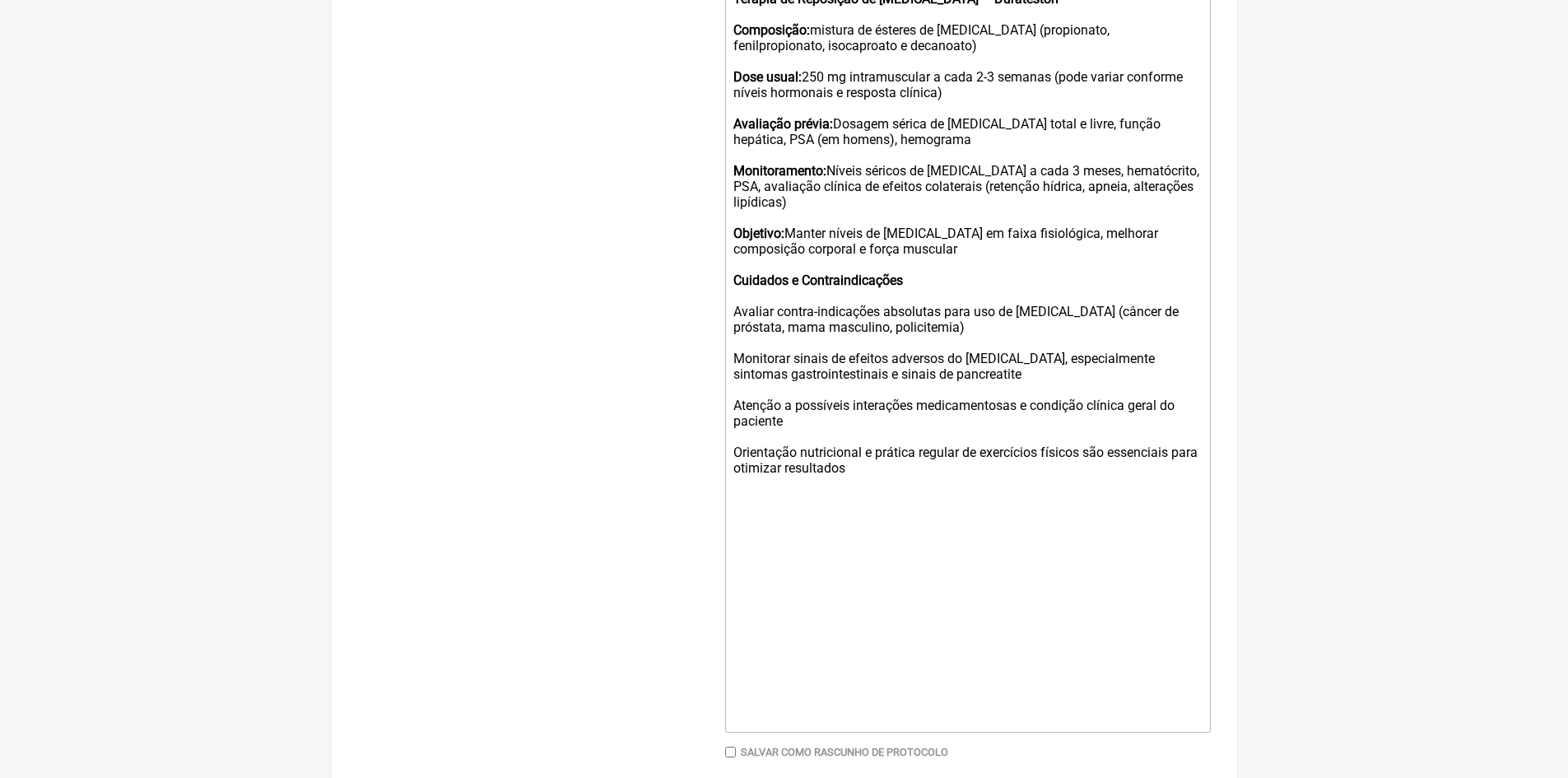
click at [972, 268] on div "Terapia de Reposição de Testosterona – Durateston Composição: mistura de éstere…" at bounding box center [966, 123] width 467 height 297
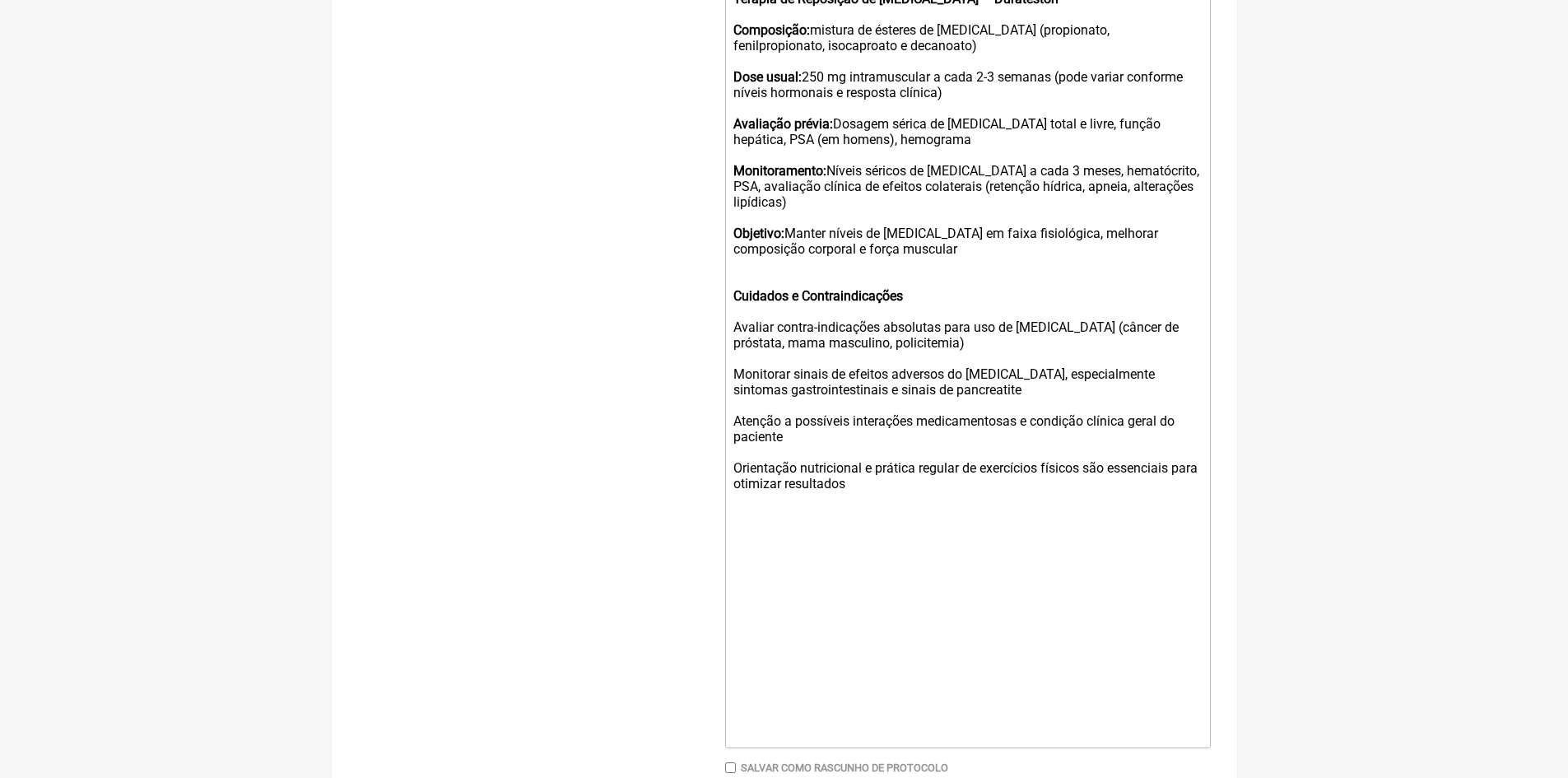
type trix-editor "<div><br><strong><br>&nbsp;Wegovy (Semaglutida)<br><br>Indicação:</strong> Obes…"
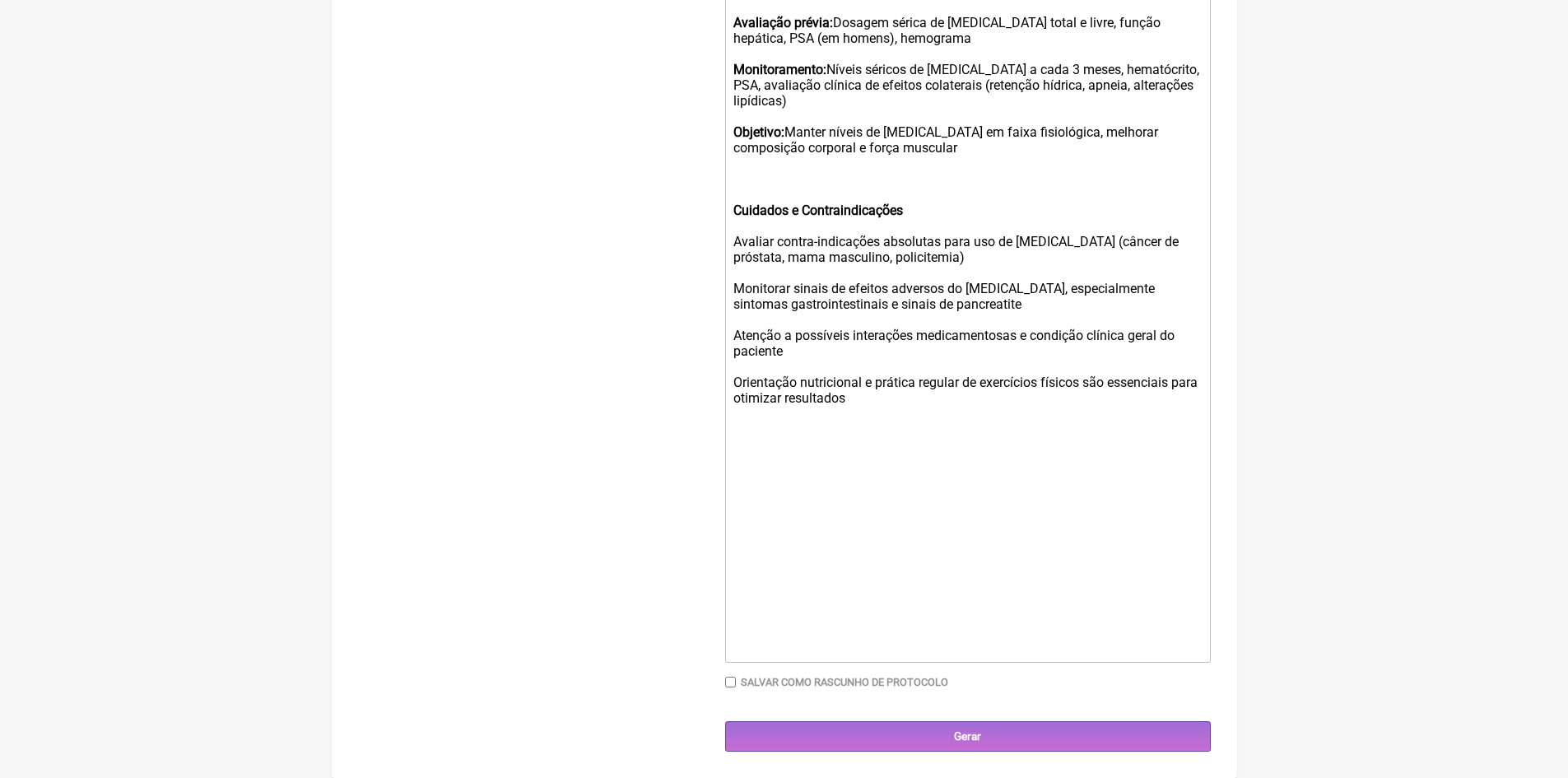
scroll to position [1000, 0]
click at [954, 735] on input "Gerar" at bounding box center [968, 735] width 486 height 30
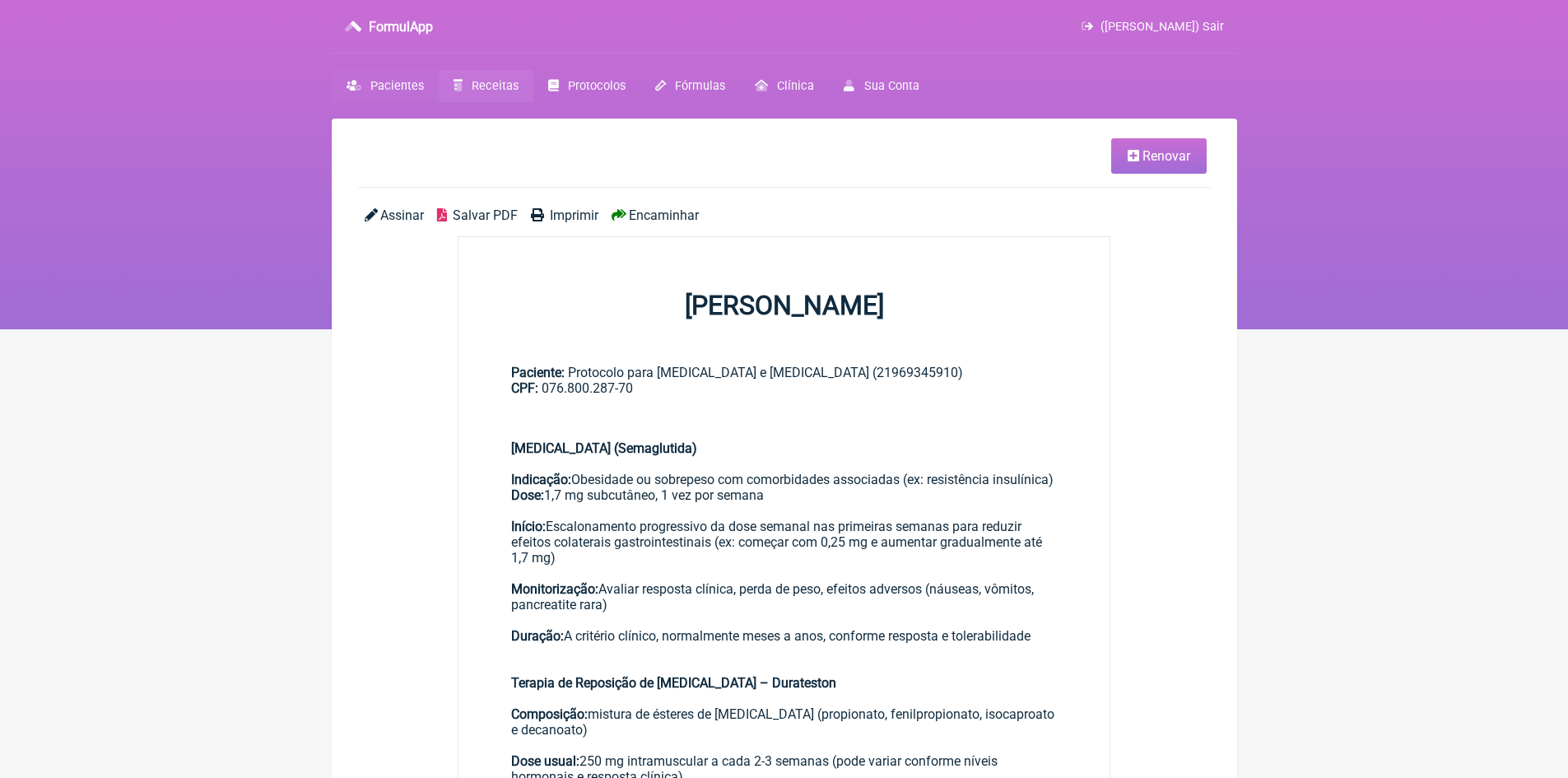
click at [405, 87] on span "Pacientes" at bounding box center [397, 86] width 53 height 14
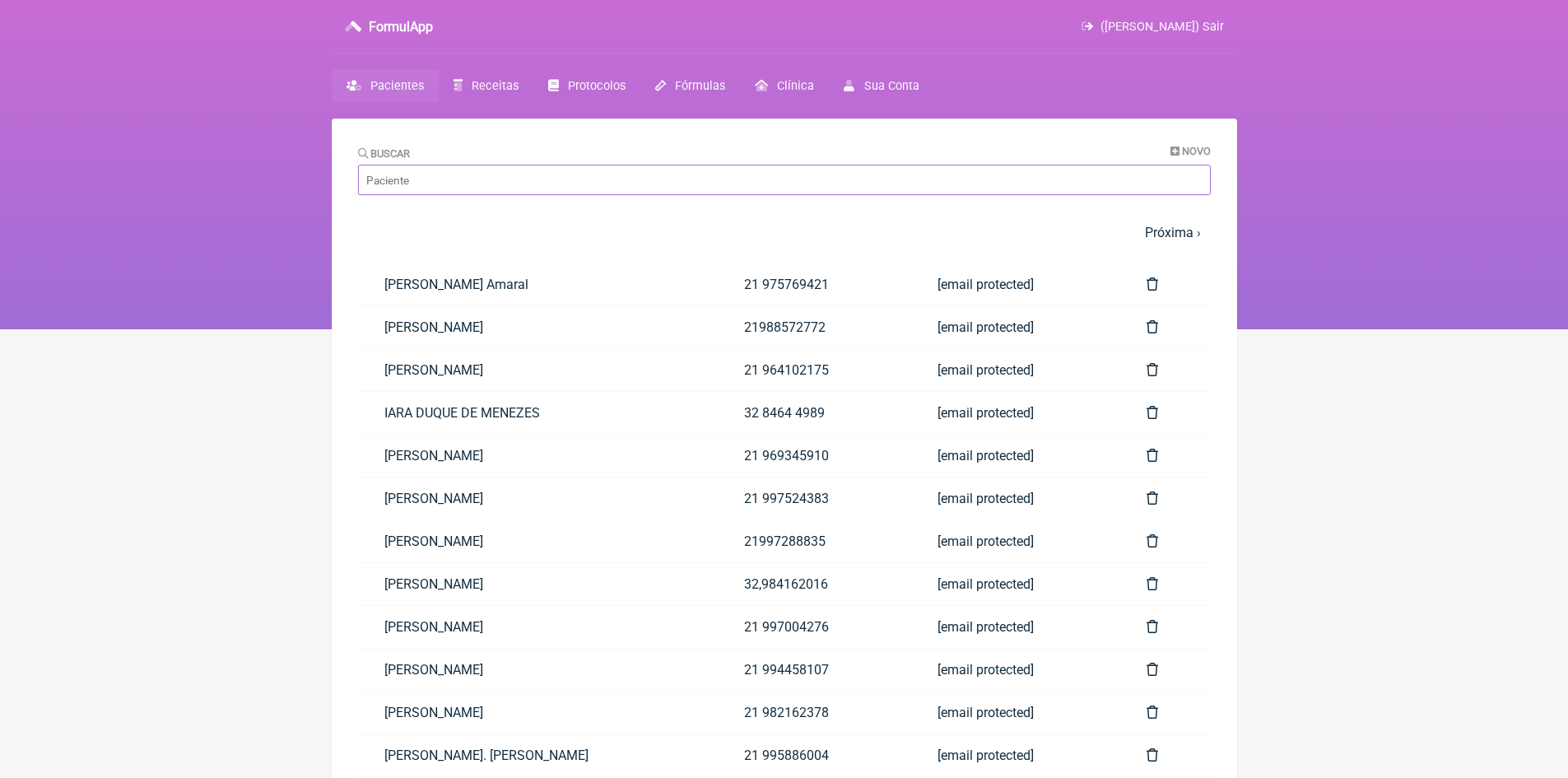
click at [456, 178] on input "Buscar" at bounding box center [784, 180] width 853 height 30
